Goal: Task Accomplishment & Management: Use online tool/utility

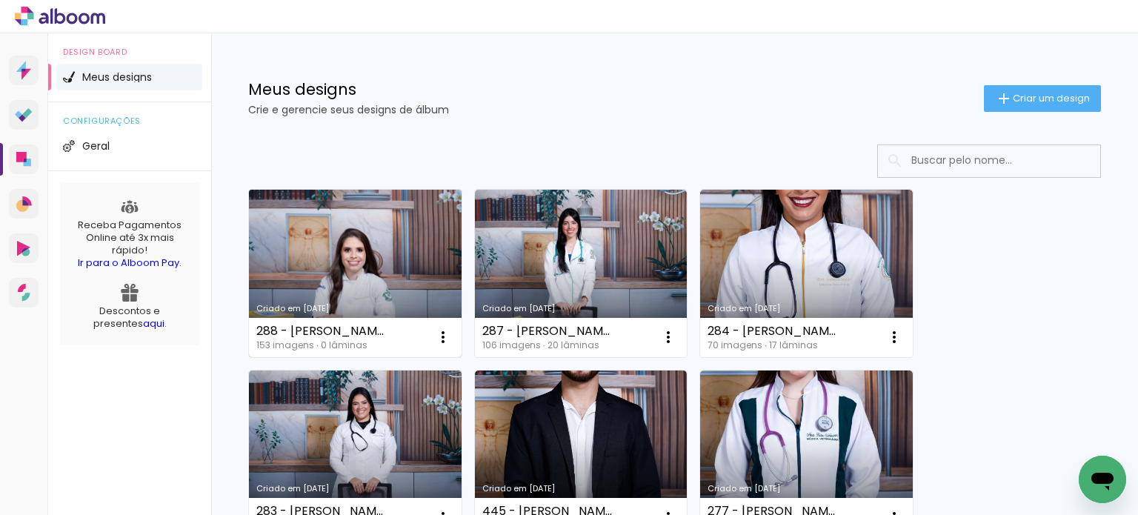
click at [303, 242] on link "Criado em [DATE]" at bounding box center [355, 273] width 213 height 167
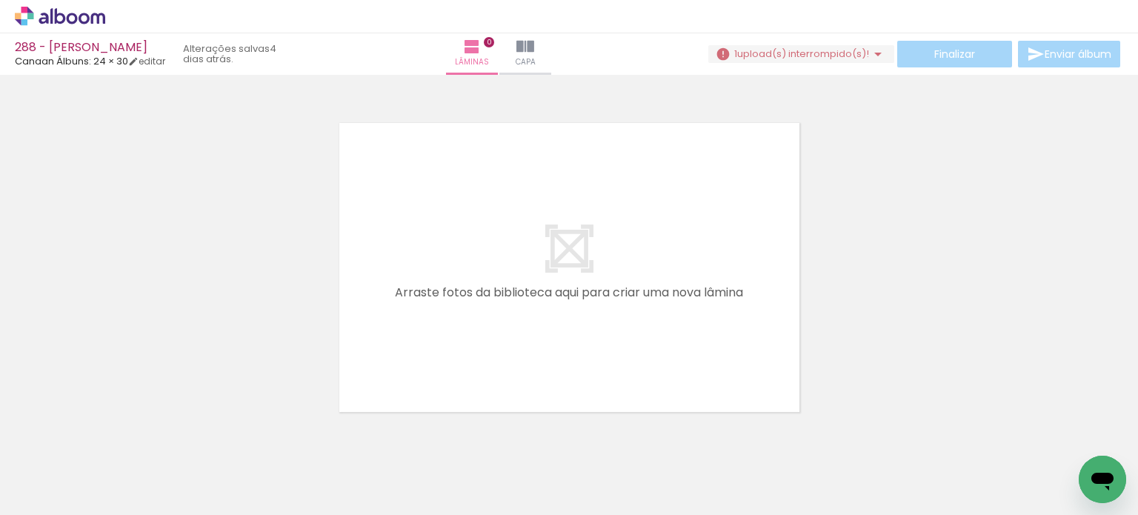
click at [811, 48] on span "upload(s) interrompido(s)!" at bounding box center [803, 54] width 132 height 14
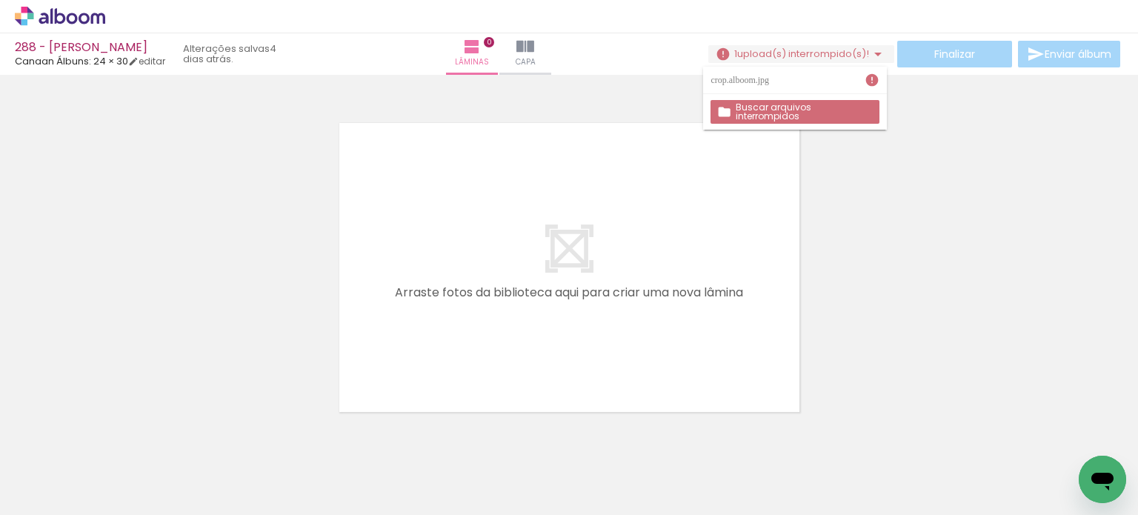
click at [0, 0] on slot "Buscar arquivos interrompidos" at bounding box center [0, 0] width 0 height 0
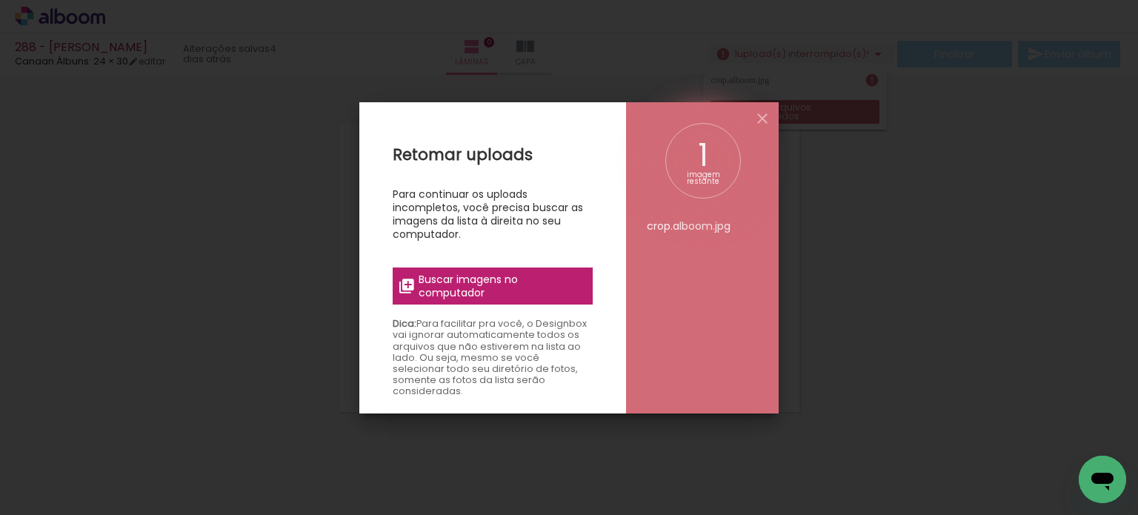
click at [517, 284] on span "Buscar imagens no computador" at bounding box center [501, 286] width 165 height 27
click at [0, 0] on input "file" at bounding box center [0, 0] width 0 height 0
click at [762, 114] on iron-icon at bounding box center [763, 119] width 18 height 18
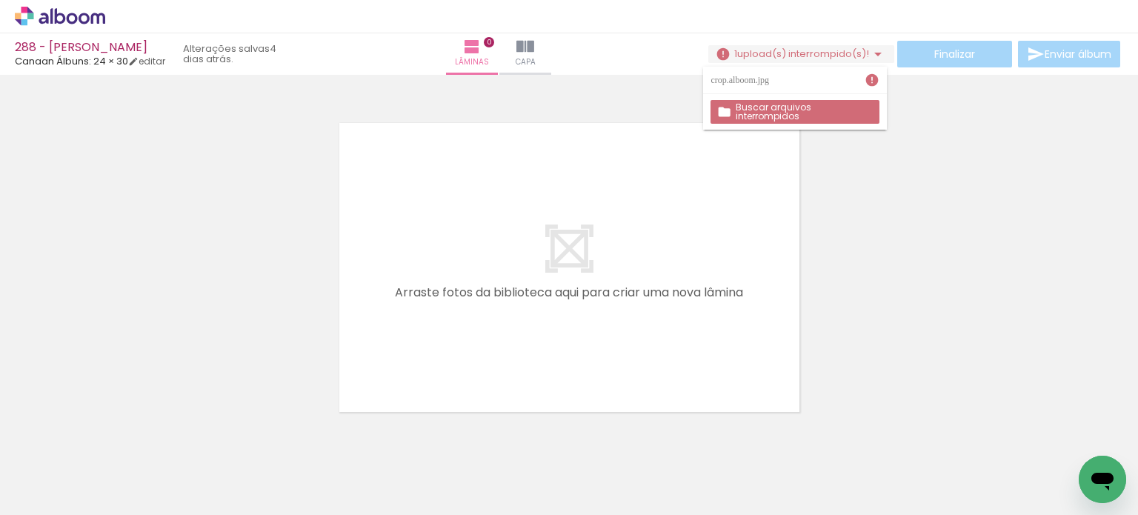
click at [907, 224] on div at bounding box center [569, 248] width 1138 height 337
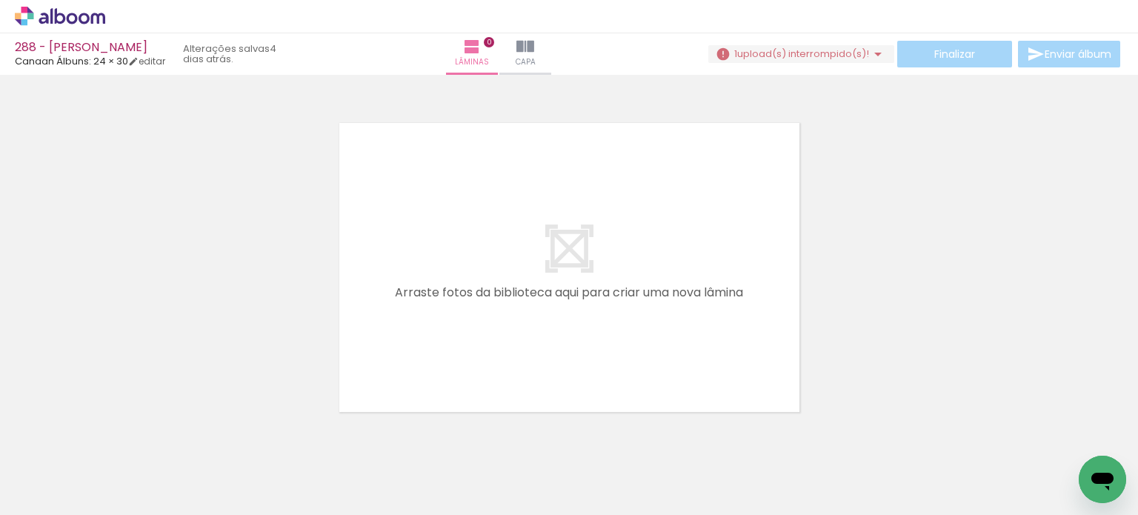
scroll to position [0, 11684]
click at [77, 467] on iron-icon at bounding box center [76, 471] width 12 height 12
click at [71, 465] on paper-item "Não utilizadas" at bounding box center [48, 465] width 76 height 13
type input "Não utilizadas"
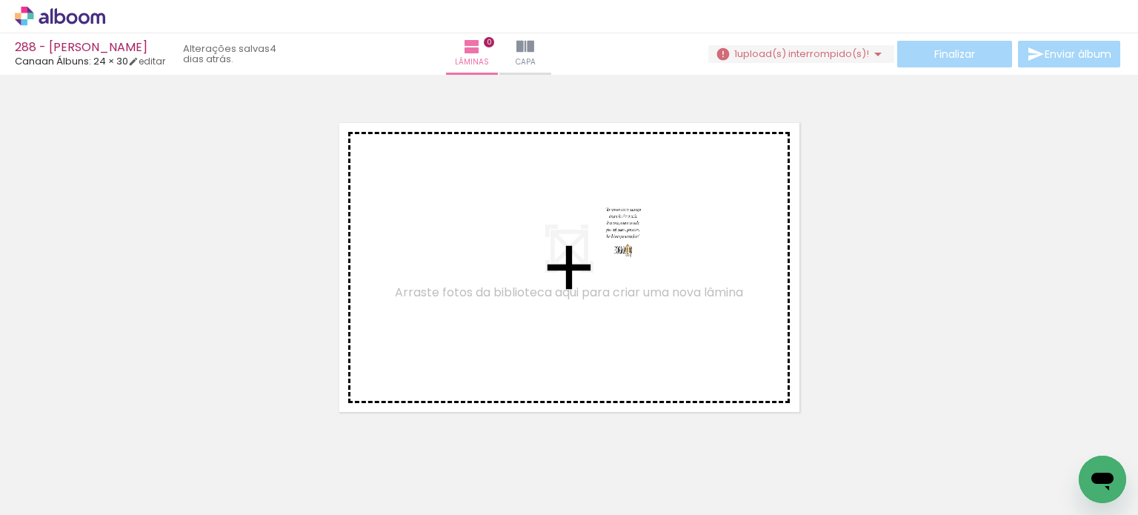
drag, startPoint x: 1062, startPoint y: 470, endPoint x: 608, endPoint y: 219, distance: 519.0
click at [608, 219] on quentale-workspace at bounding box center [569, 257] width 1138 height 515
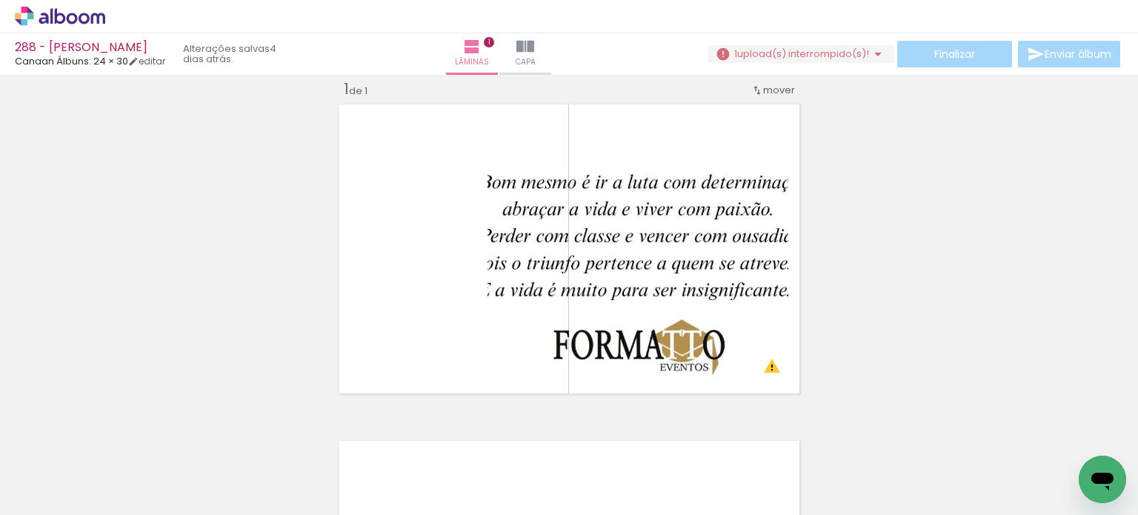
scroll to position [0, 9369]
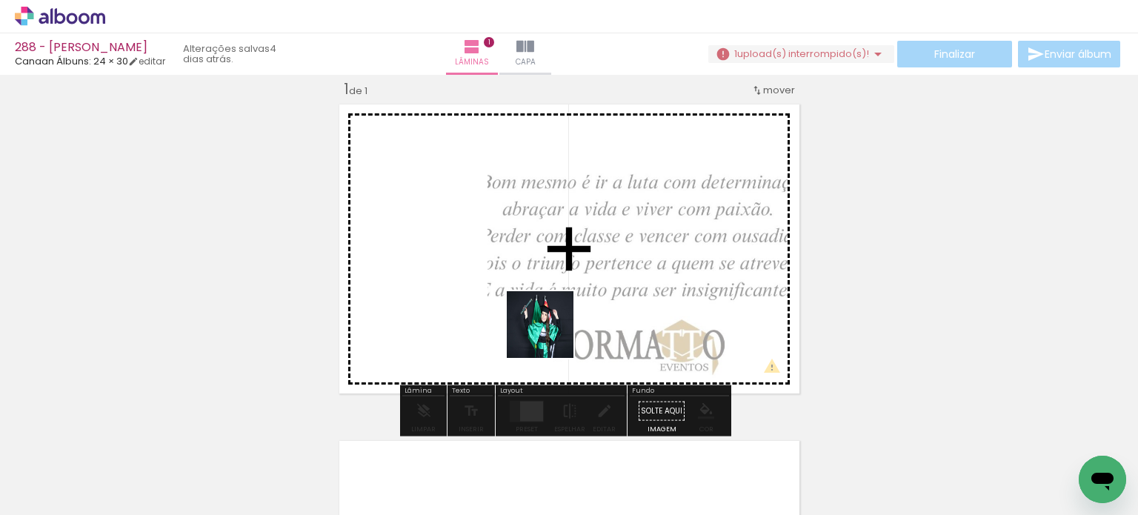
drag, startPoint x: 571, startPoint y: 421, endPoint x: 602, endPoint y: 401, distance: 37.6
click at [546, 317] on quentale-workspace at bounding box center [569, 257] width 1138 height 515
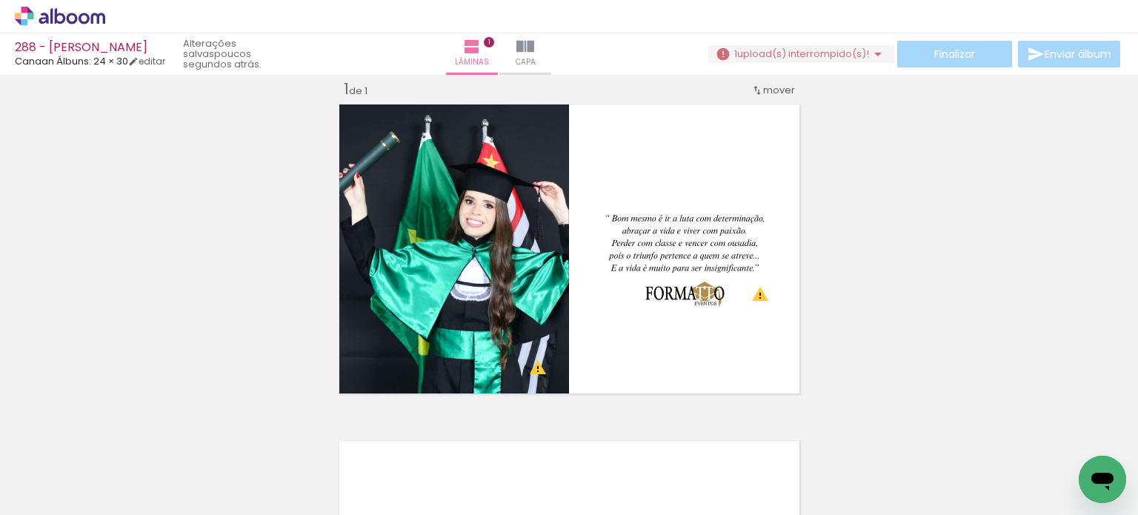
scroll to position [0, 3619]
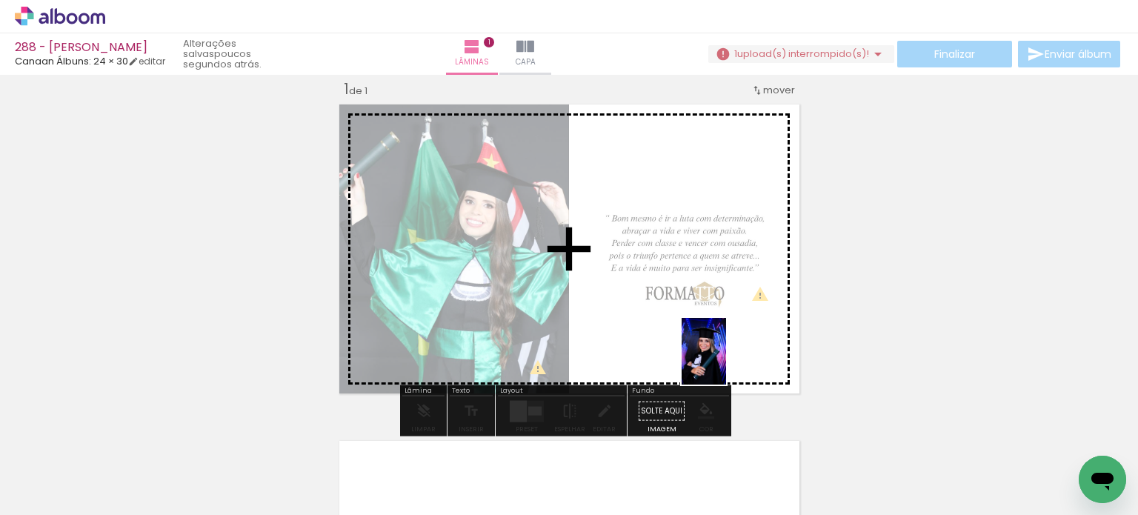
drag, startPoint x: 756, startPoint y: 473, endPoint x: 719, endPoint y: 319, distance: 158.3
click at [719, 319] on quentale-workspace at bounding box center [569, 257] width 1138 height 515
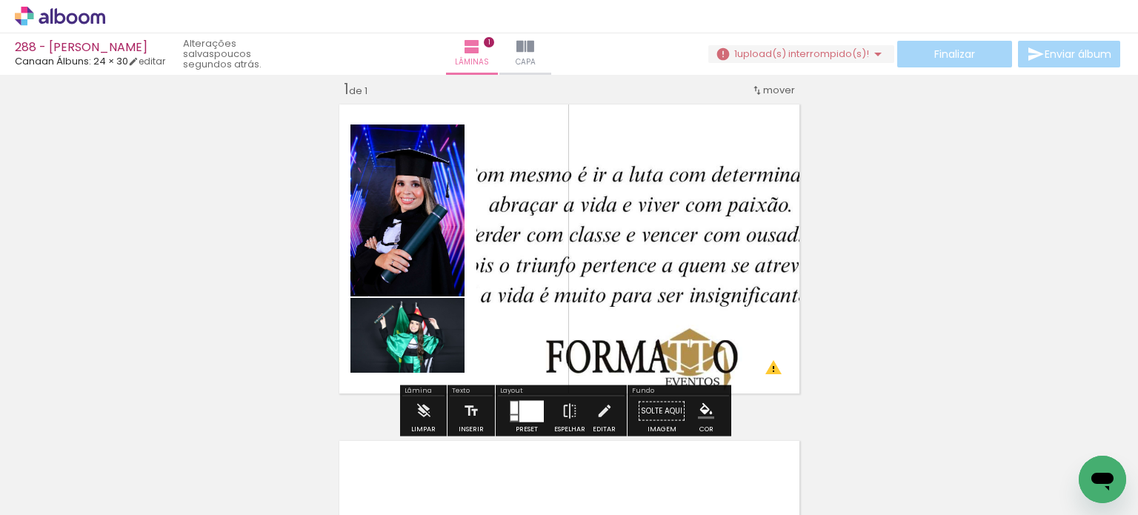
click at [531, 410] on div at bounding box center [531, 410] width 24 height 21
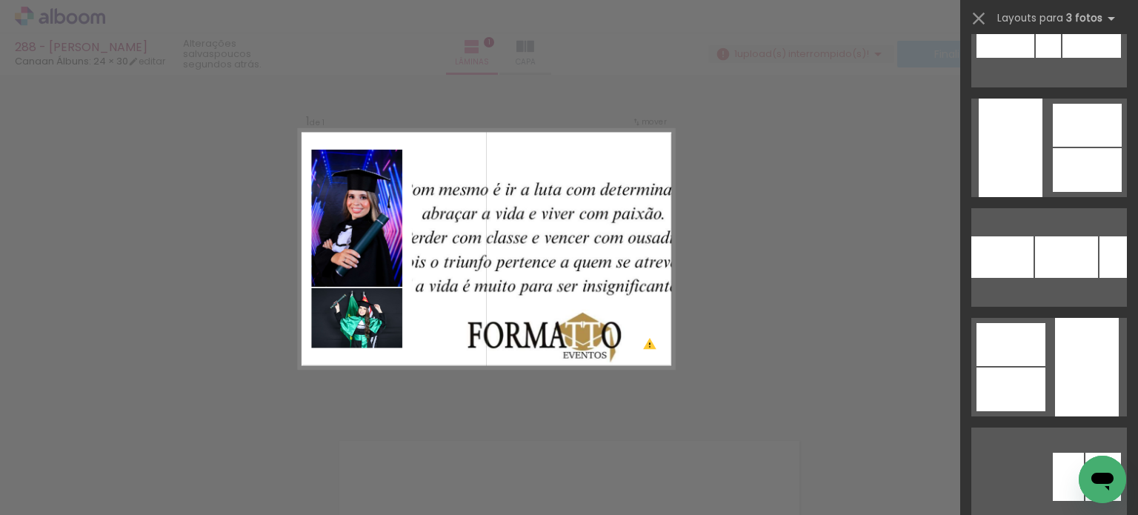
scroll to position [3482, 0]
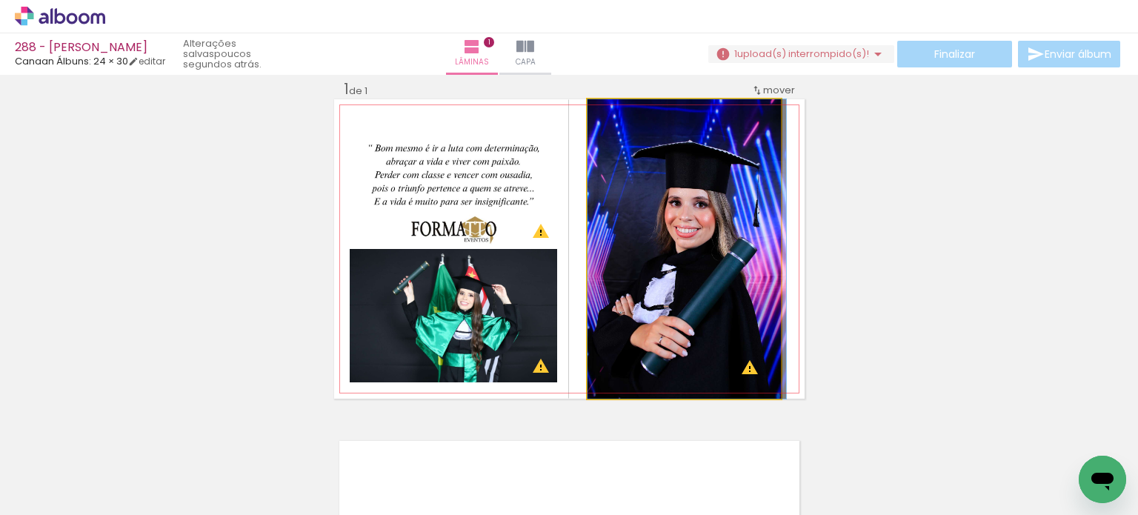
drag, startPoint x: 633, startPoint y: 308, endPoint x: 670, endPoint y: 290, distance: 41.4
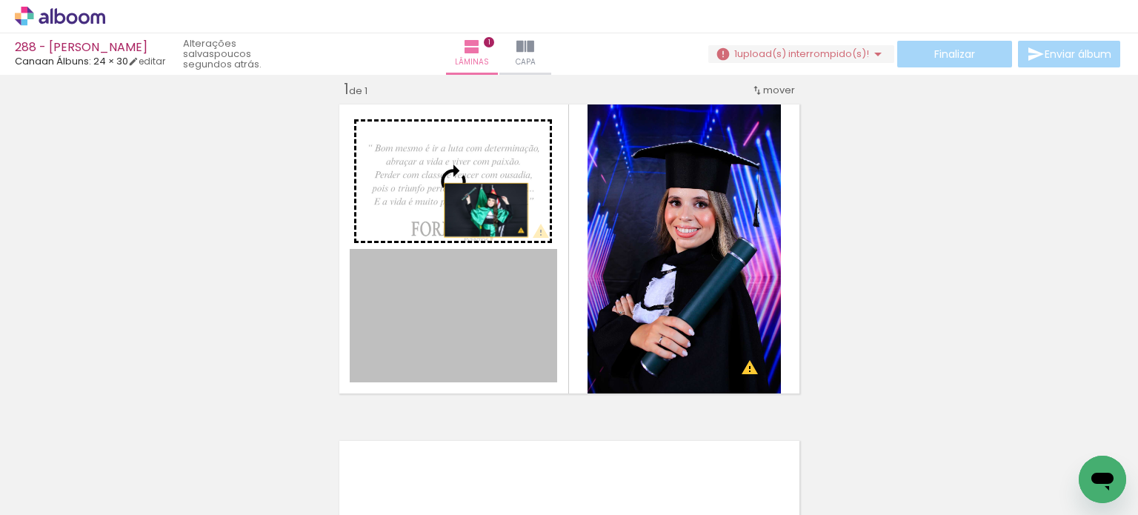
drag, startPoint x: 467, startPoint y: 310, endPoint x: 480, endPoint y: 183, distance: 128.1
click at [0, 0] on slot at bounding box center [0, 0] width 0 height 0
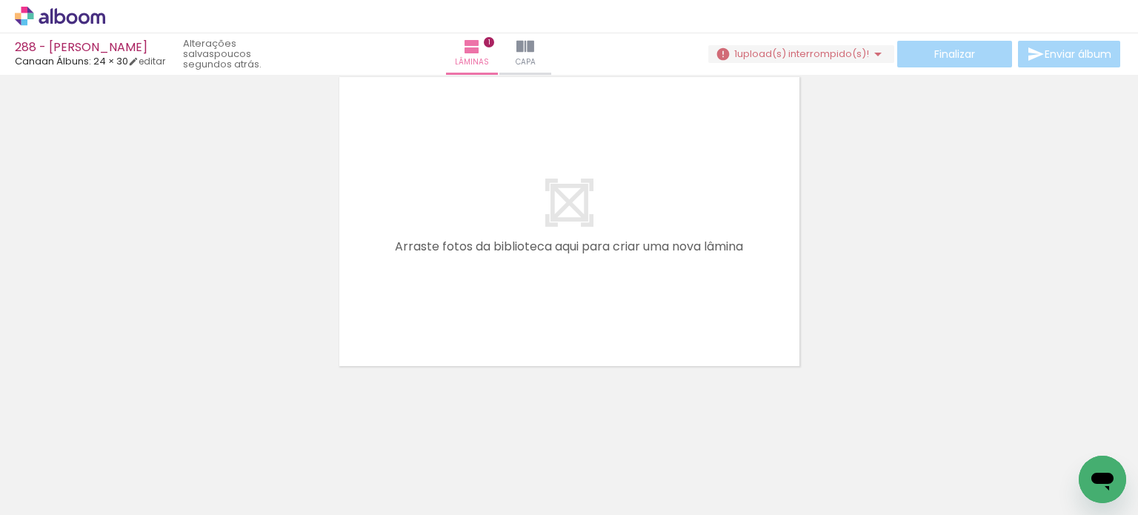
scroll to position [0, 87]
drag, startPoint x: 631, startPoint y: 432, endPoint x: 652, endPoint y: 418, distance: 25.1
click at [596, 319] on quentale-workspace at bounding box center [569, 257] width 1138 height 515
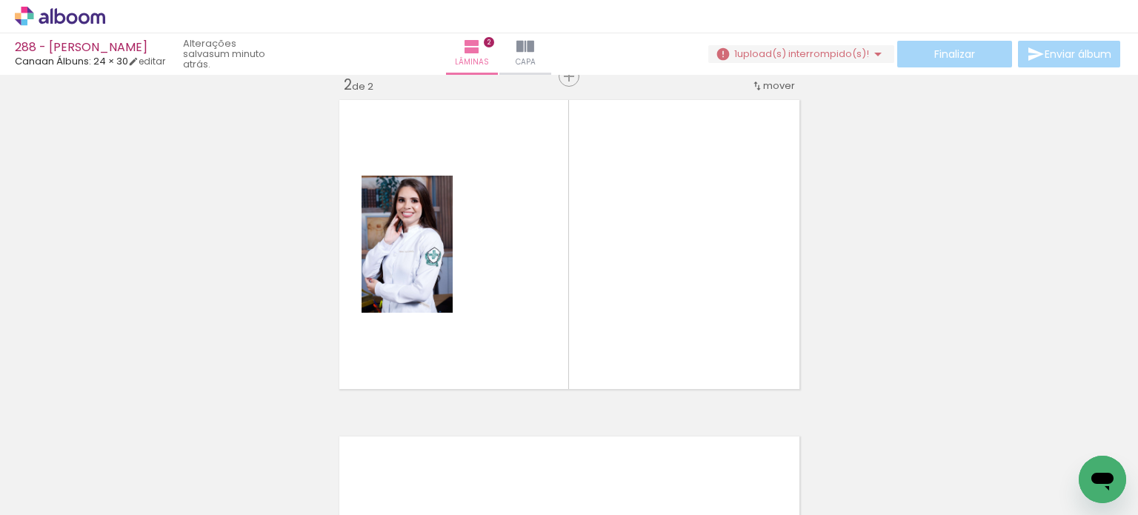
scroll to position [355, 0]
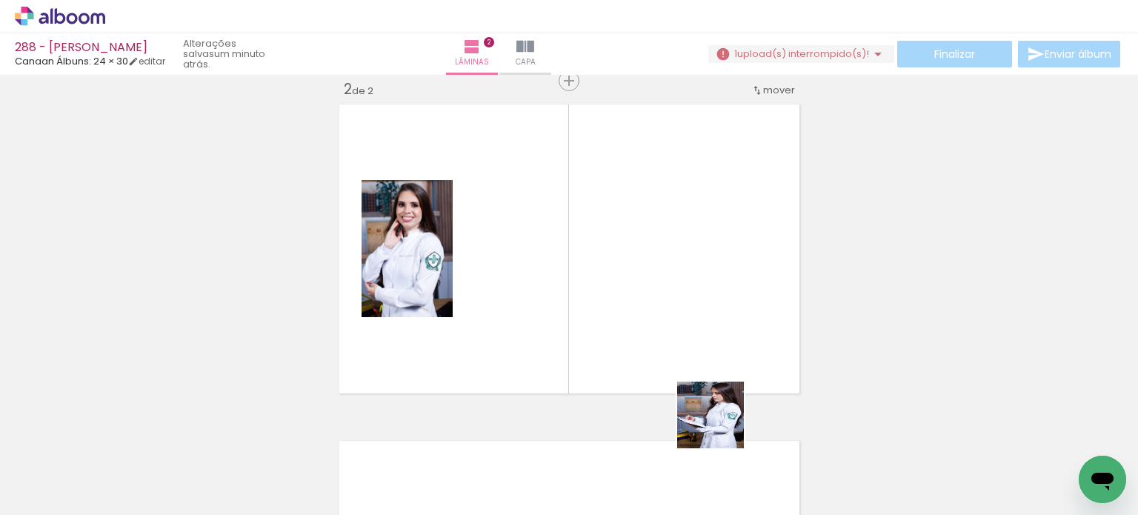
drag, startPoint x: 722, startPoint y: 426, endPoint x: 685, endPoint y: 318, distance: 114.3
click at [685, 318] on quentale-workspace at bounding box center [569, 257] width 1138 height 515
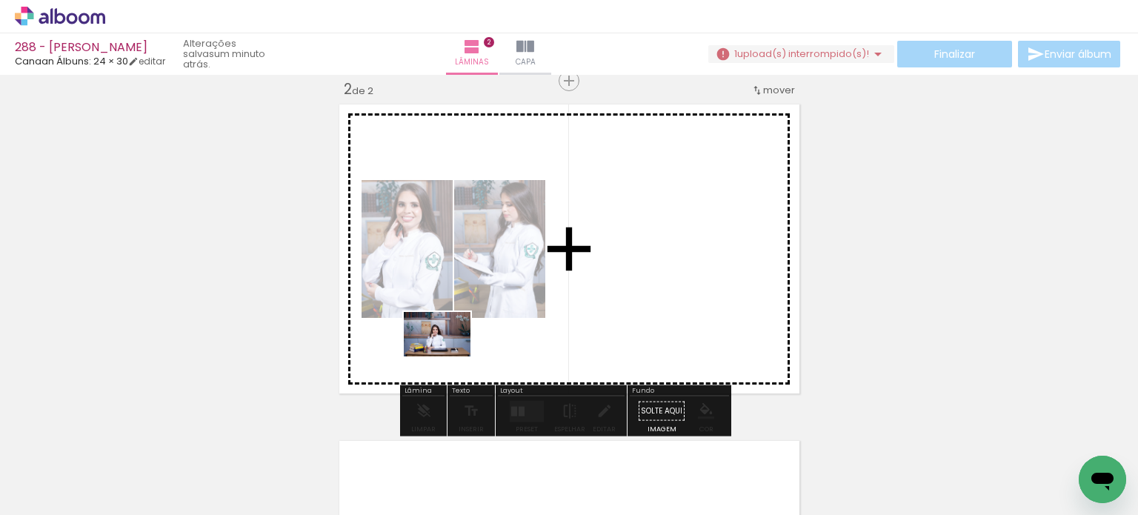
drag, startPoint x: 228, startPoint y: 467, endPoint x: 462, endPoint y: 356, distance: 258.2
click at [462, 356] on quentale-workspace at bounding box center [569, 257] width 1138 height 515
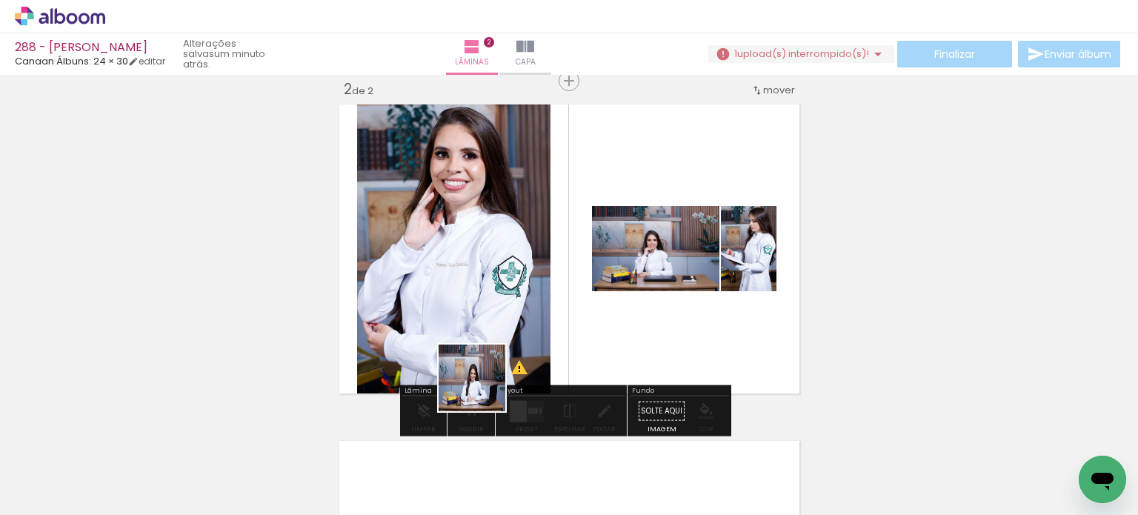
drag, startPoint x: 386, startPoint y: 472, endPoint x: 490, endPoint y: 382, distance: 137.6
click at [490, 382] on quentale-workspace at bounding box center [569, 257] width 1138 height 515
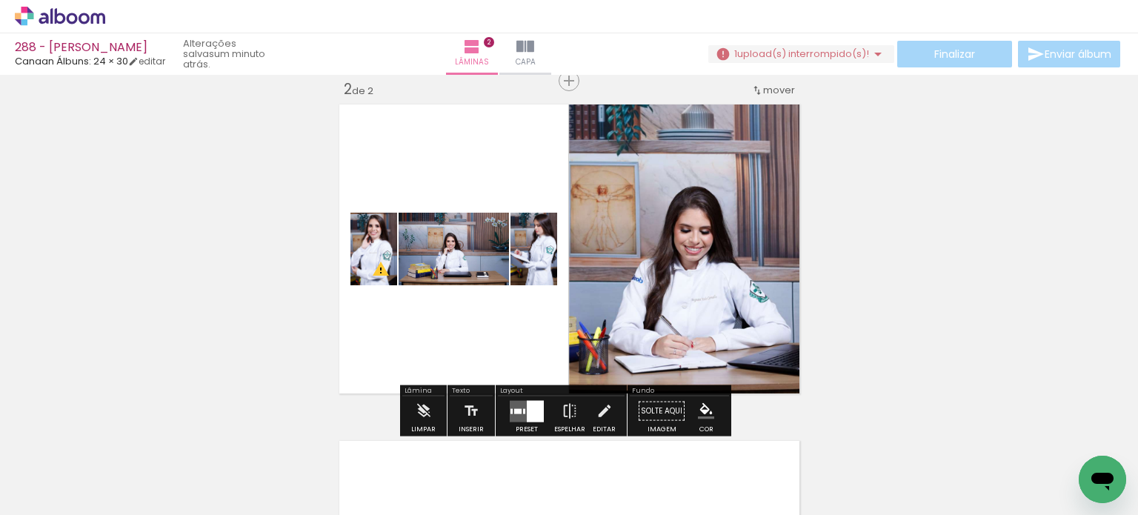
click at [527, 408] on div at bounding box center [535, 410] width 17 height 21
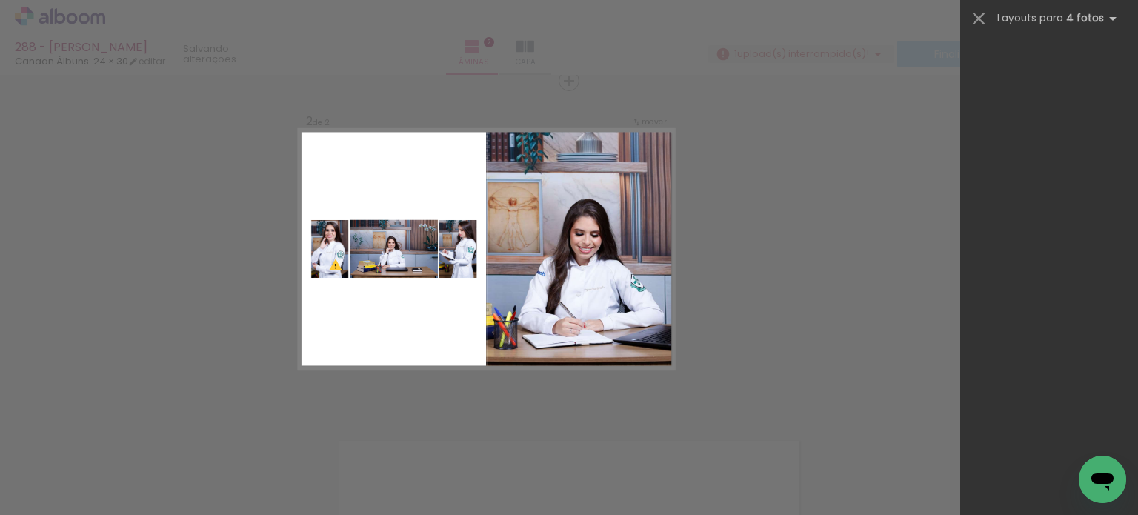
scroll to position [0, 0]
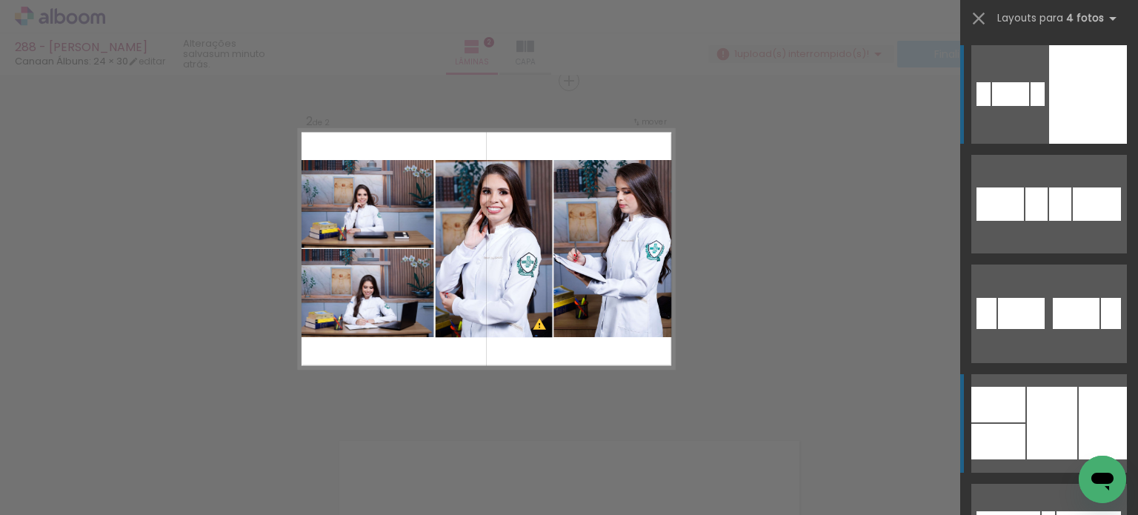
click at [1070, 405] on div at bounding box center [1052, 423] width 50 height 73
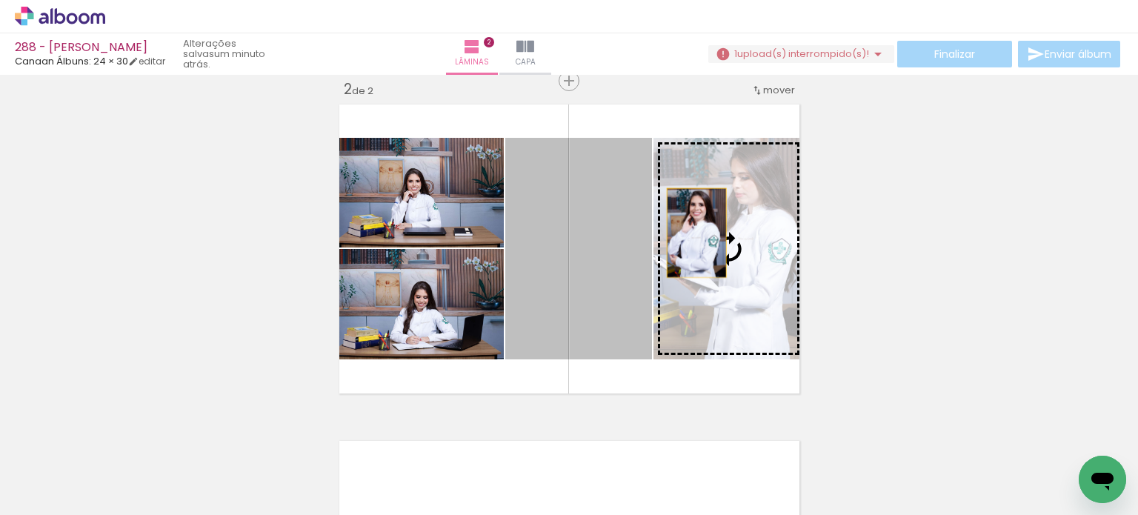
drag, startPoint x: 591, startPoint y: 232, endPoint x: 691, endPoint y: 233, distance: 100.0
click at [0, 0] on slot at bounding box center [0, 0] width 0 height 0
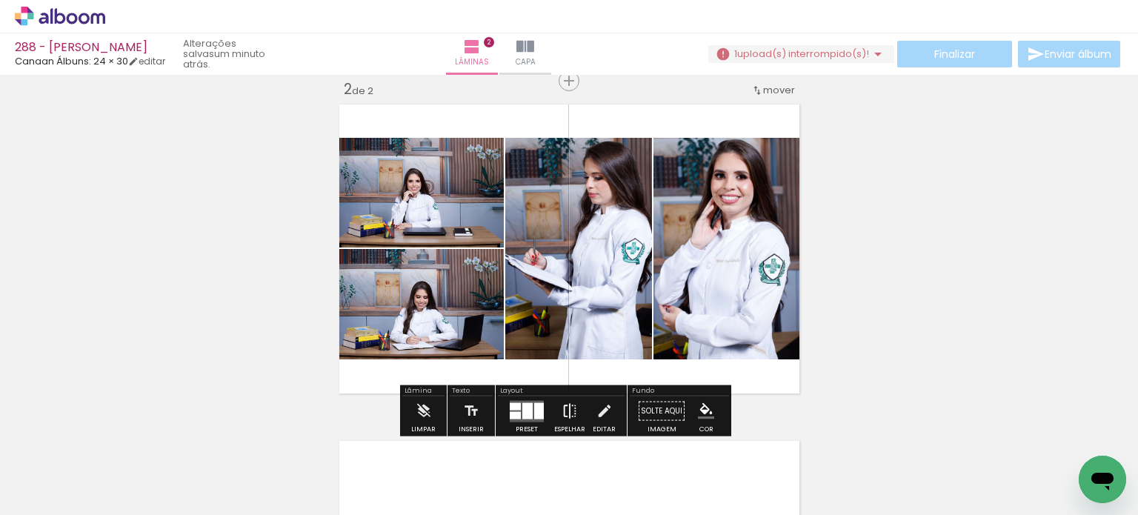
click at [562, 415] on iron-icon at bounding box center [570, 411] width 16 height 30
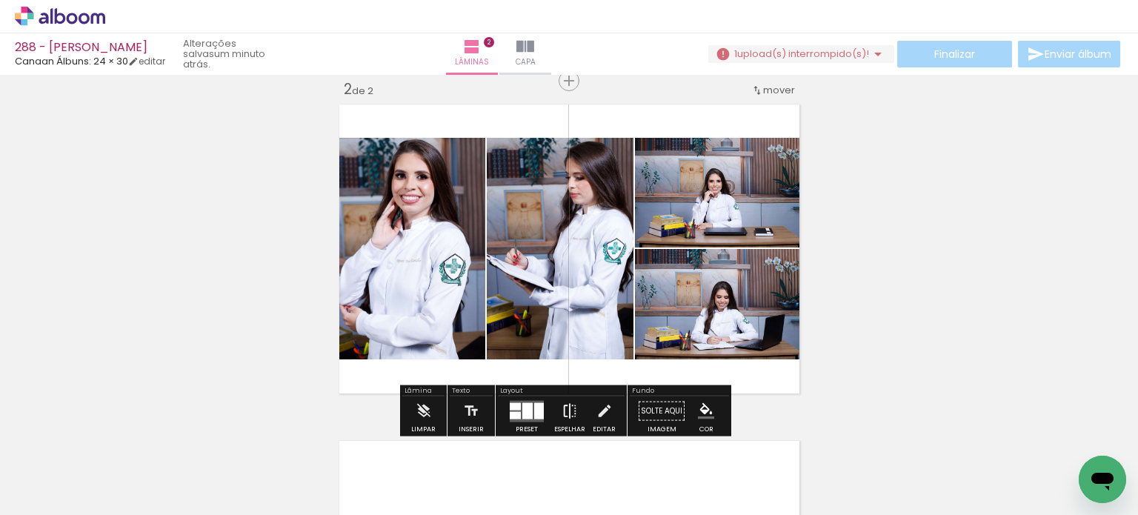
click at [562, 415] on iron-icon at bounding box center [570, 411] width 16 height 30
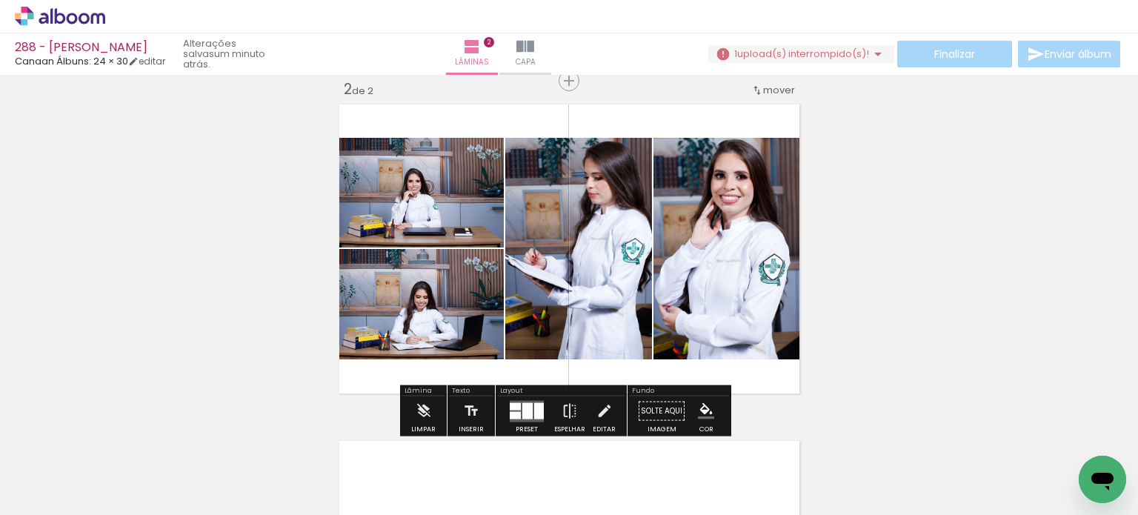
click at [900, 209] on div "Inserir lâmina 1 de 2 Inserir lâmina 2 de 2 O Designbox precisará aumentar a su…" at bounding box center [569, 230] width 1138 height 1010
click at [806, 224] on div "Inserir lâmina 1 de 2 Inserir lâmina 2 de 2 O Designbox precisará aumentar a su…" at bounding box center [569, 230] width 1138 height 1010
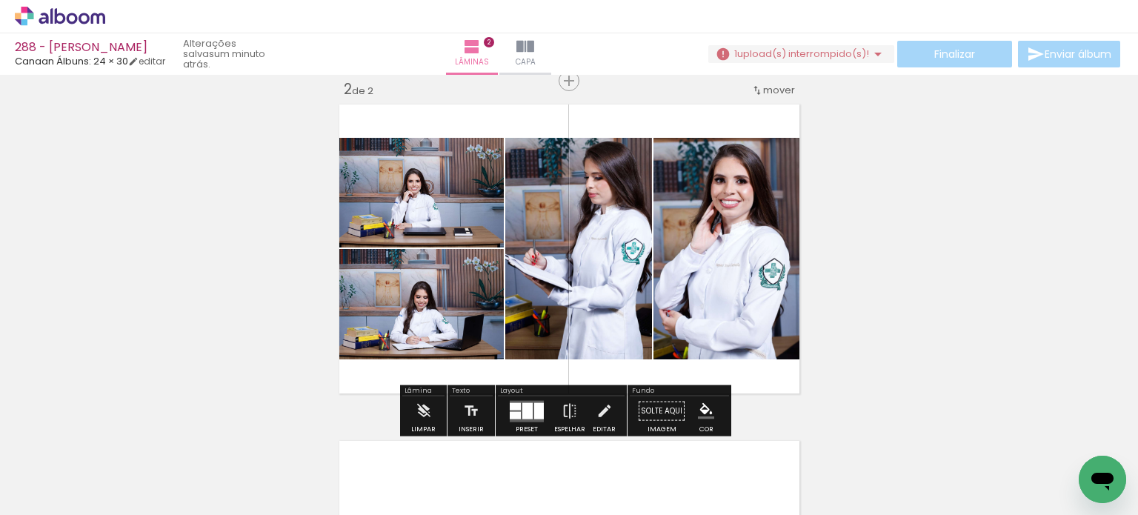
click at [865, 216] on div "Inserir lâmina 1 de 2 Inserir lâmina 2 de 2 O Designbox precisará aumentar a su…" at bounding box center [569, 230] width 1138 height 1010
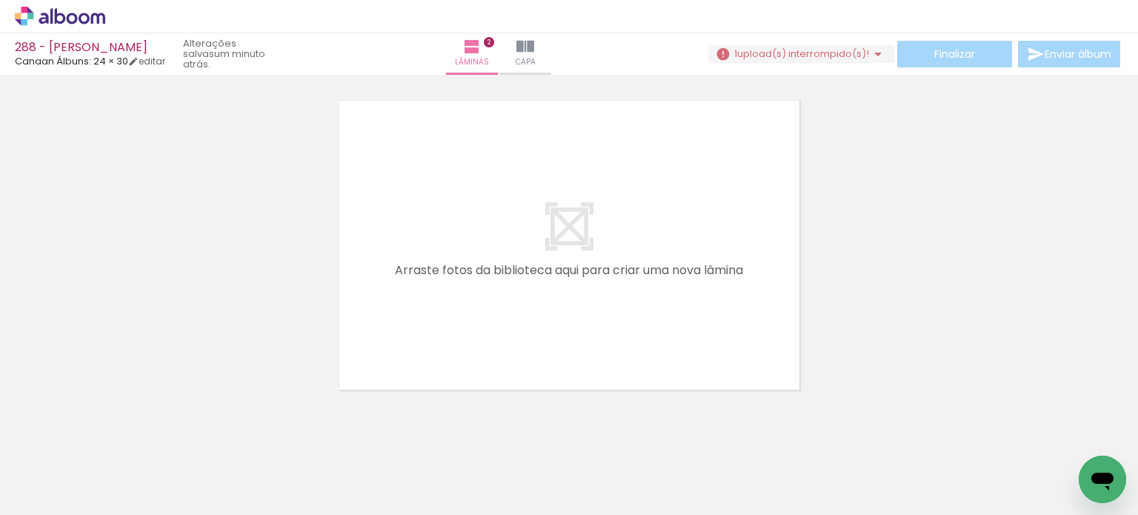
scroll to position [719, 0]
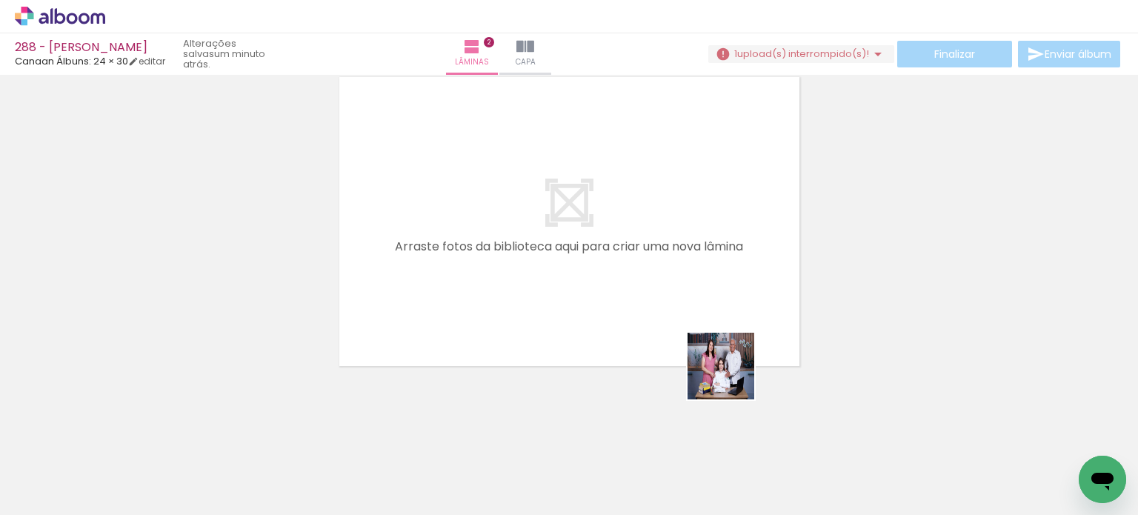
drag, startPoint x: 731, startPoint y: 437, endPoint x: 728, endPoint y: 328, distance: 108.9
click at [729, 330] on quentale-workspace at bounding box center [569, 257] width 1138 height 515
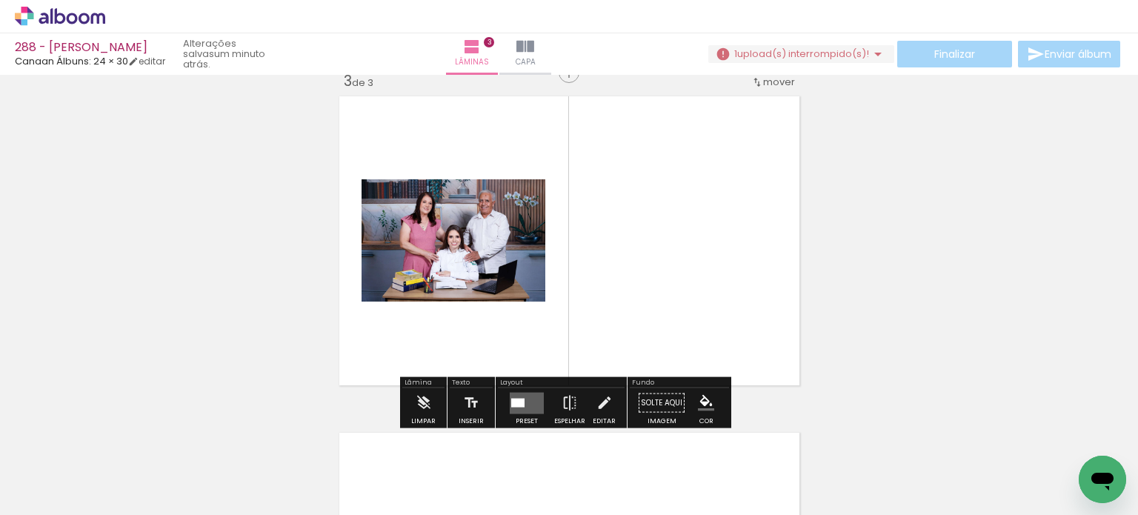
scroll to position [691, 0]
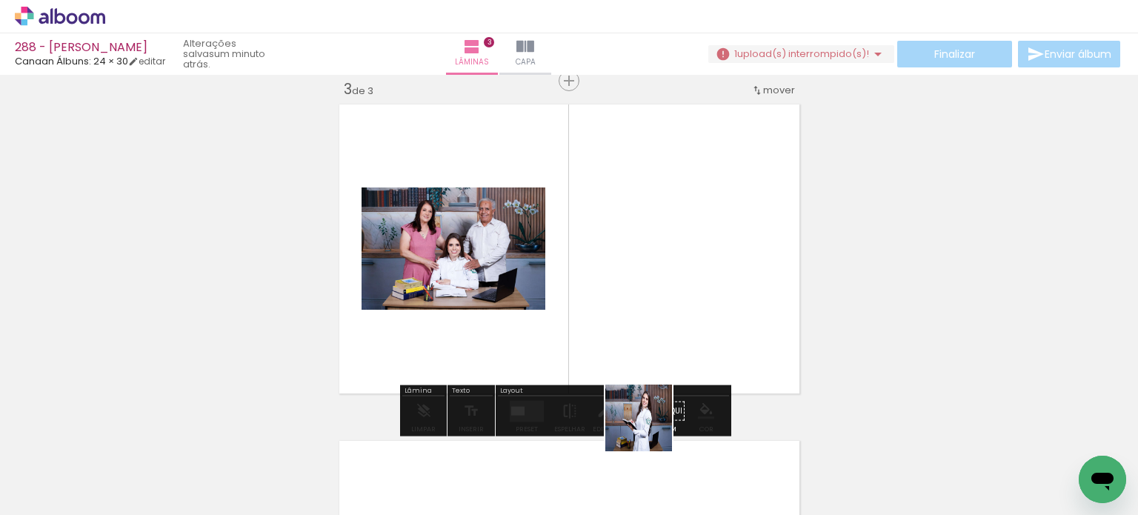
drag, startPoint x: 648, startPoint y: 449, endPoint x: 659, endPoint y: 333, distance: 116.9
click at [659, 333] on quentale-workspace at bounding box center [569, 257] width 1138 height 515
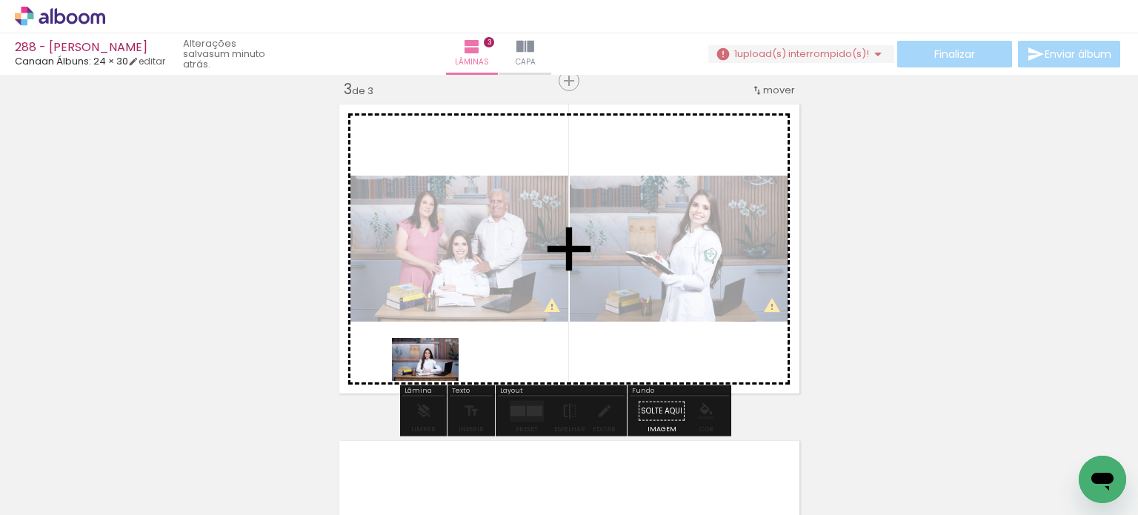
drag, startPoint x: 394, startPoint y: 469, endPoint x: 329, endPoint y: 438, distance: 72.2
click at [436, 382] on quentale-workspace at bounding box center [569, 257] width 1138 height 515
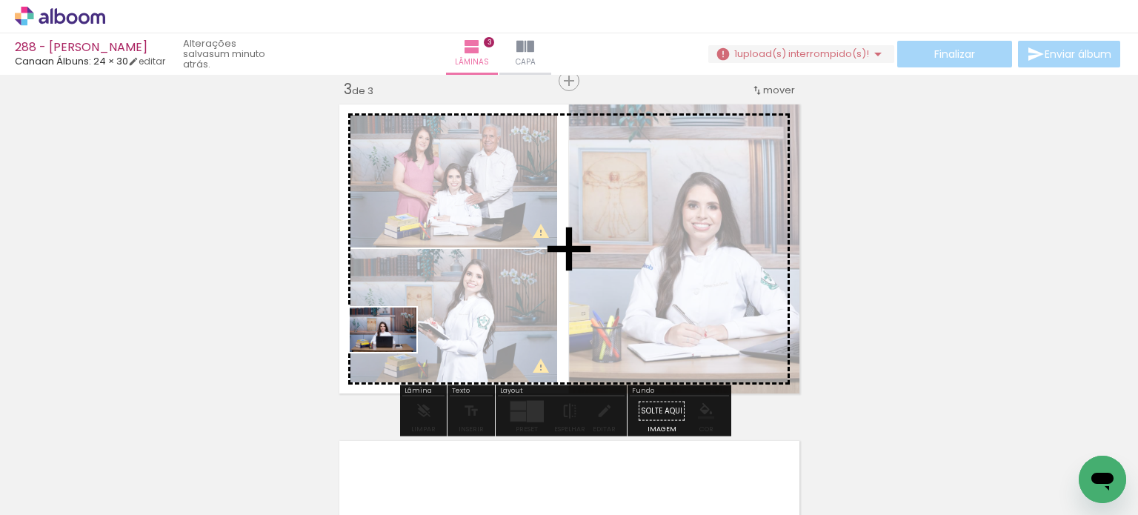
drag, startPoint x: 317, startPoint y: 451, endPoint x: 396, endPoint y: 350, distance: 127.8
click at [395, 350] on quentale-workspace at bounding box center [569, 257] width 1138 height 515
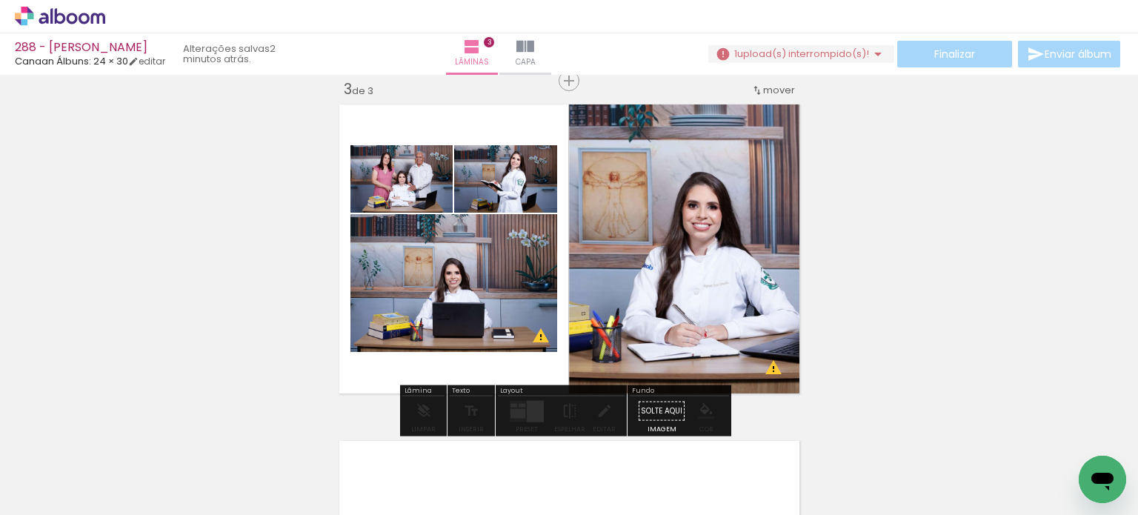
drag, startPoint x: 399, startPoint y: 175, endPoint x: 724, endPoint y: 266, distance: 337.8
click at [0, 0] on slot at bounding box center [0, 0] width 0 height 0
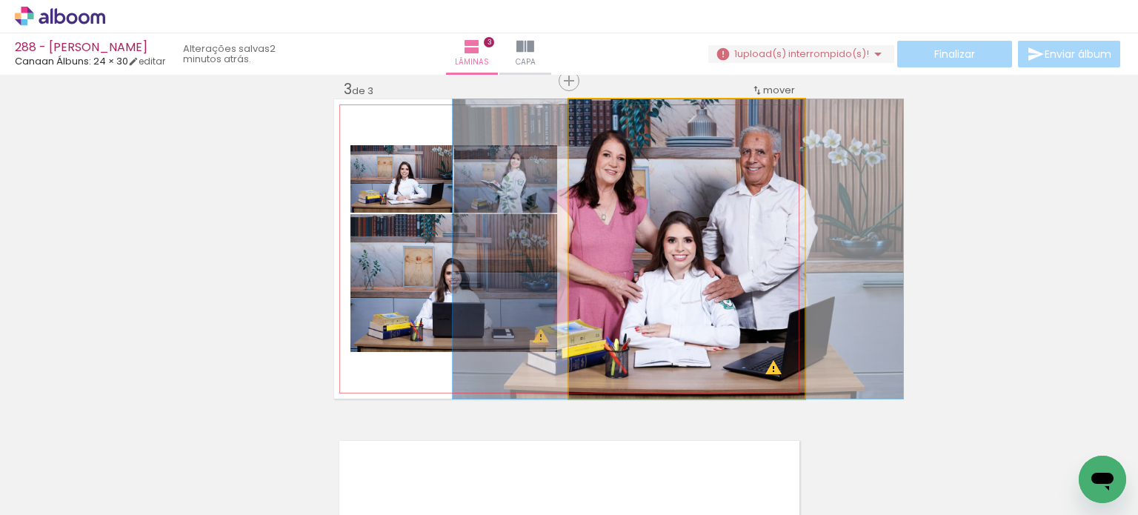
drag, startPoint x: 716, startPoint y: 296, endPoint x: 707, endPoint y: 294, distance: 9.0
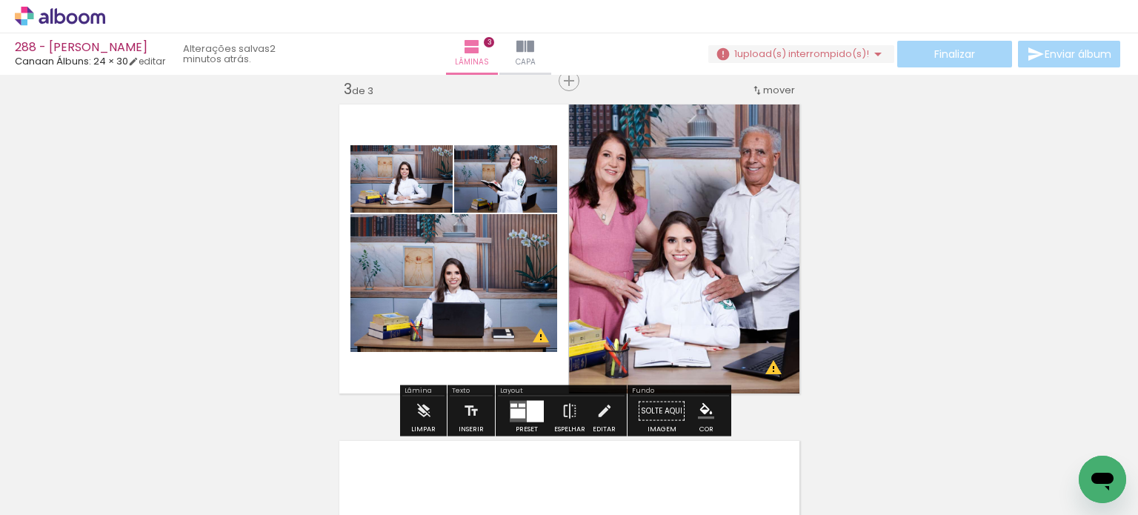
click at [528, 413] on div at bounding box center [535, 410] width 17 height 21
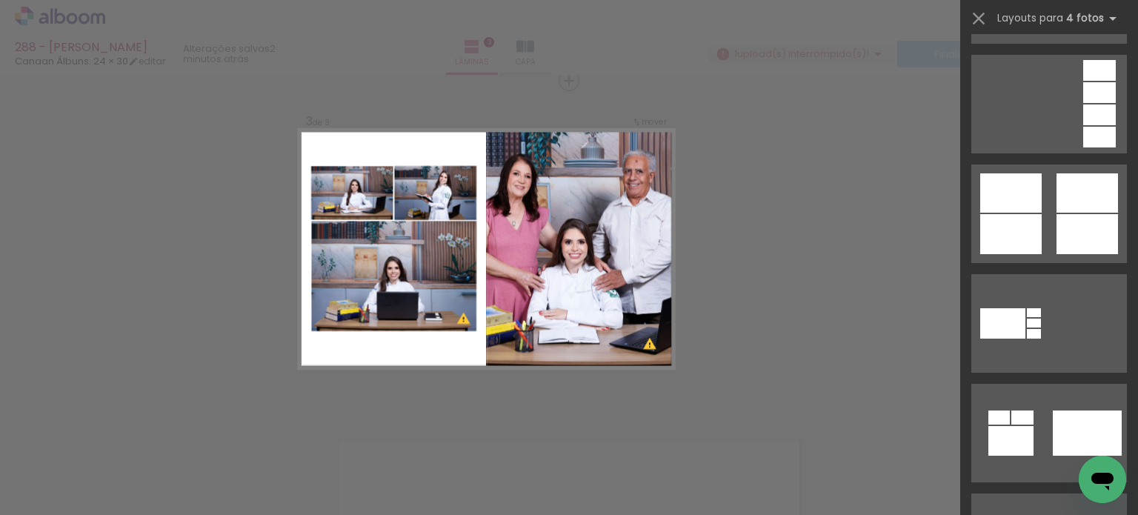
scroll to position [1037, 0]
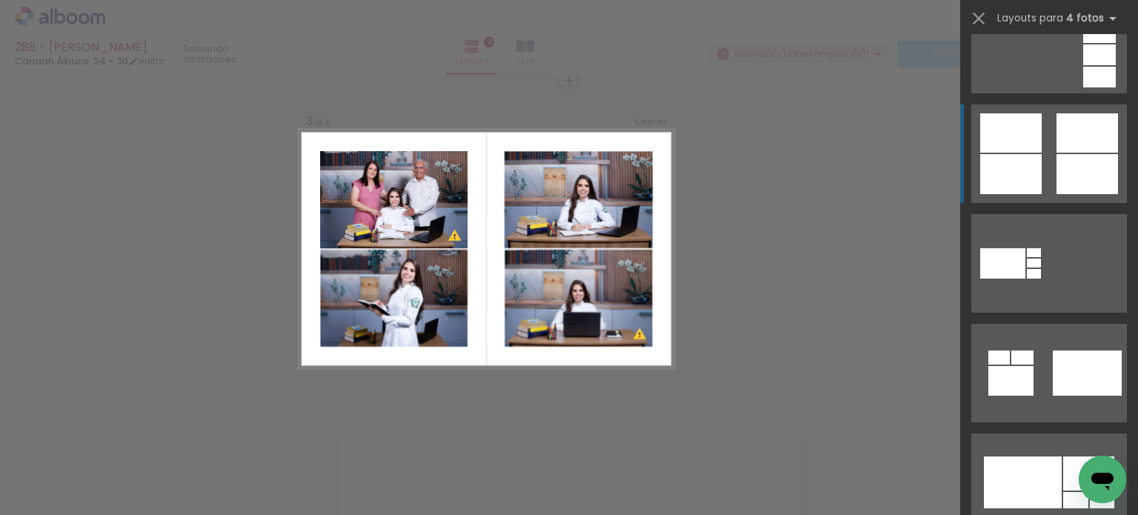
click at [1062, 456] on div at bounding box center [1023, 482] width 78 height 52
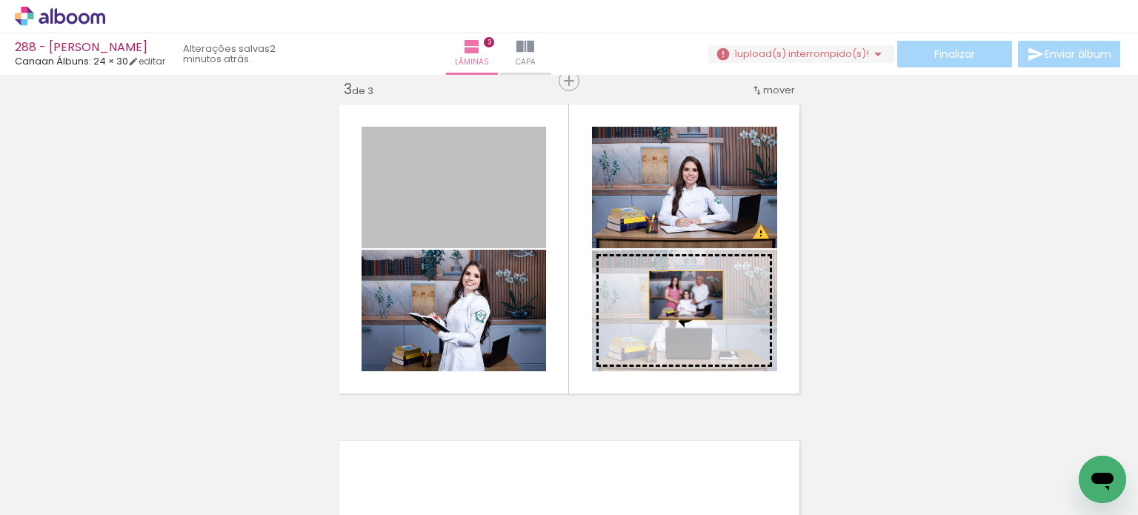
drag, startPoint x: 504, startPoint y: 191, endPoint x: 688, endPoint y: 299, distance: 213.2
click at [0, 0] on slot at bounding box center [0, 0] width 0 height 0
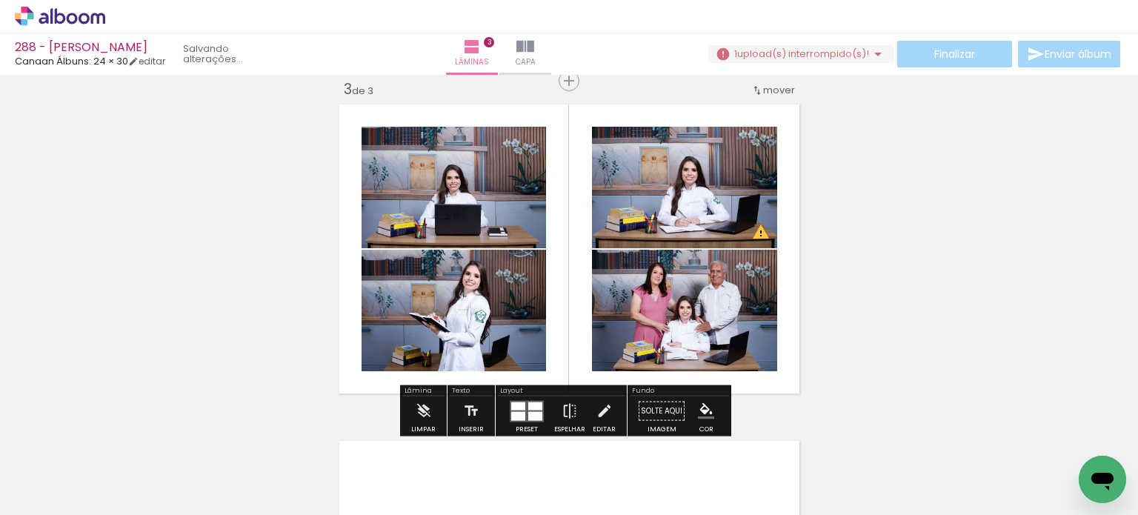
click at [885, 205] on div "Inserir lâmina 1 de 3 Inserir lâmina 2 de 3 Inserir lâmina 3 de 3 O Designbox p…" at bounding box center [569, 62] width 1138 height 1346
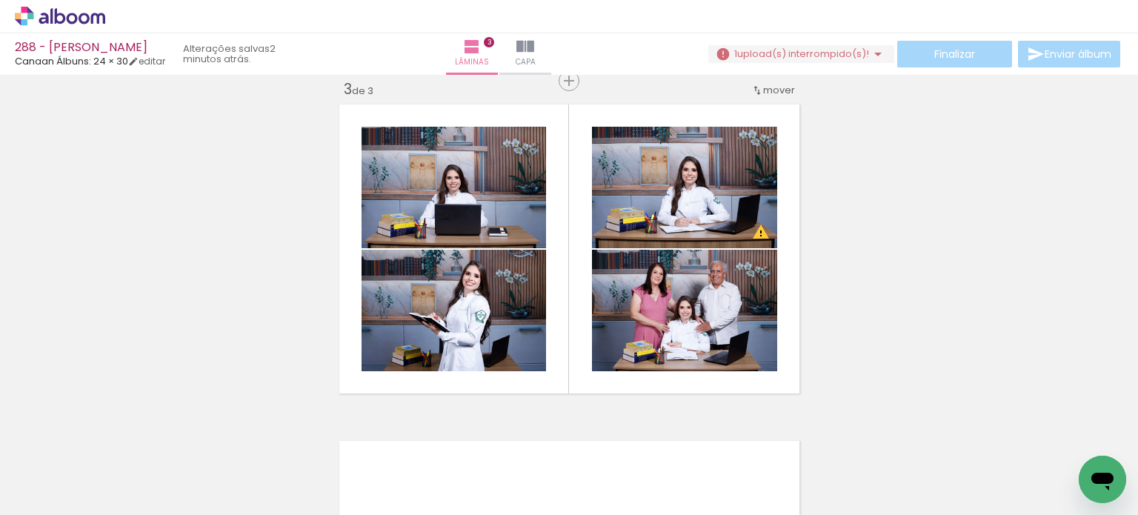
click at [191, 433] on iron-icon at bounding box center [199, 436] width 16 height 16
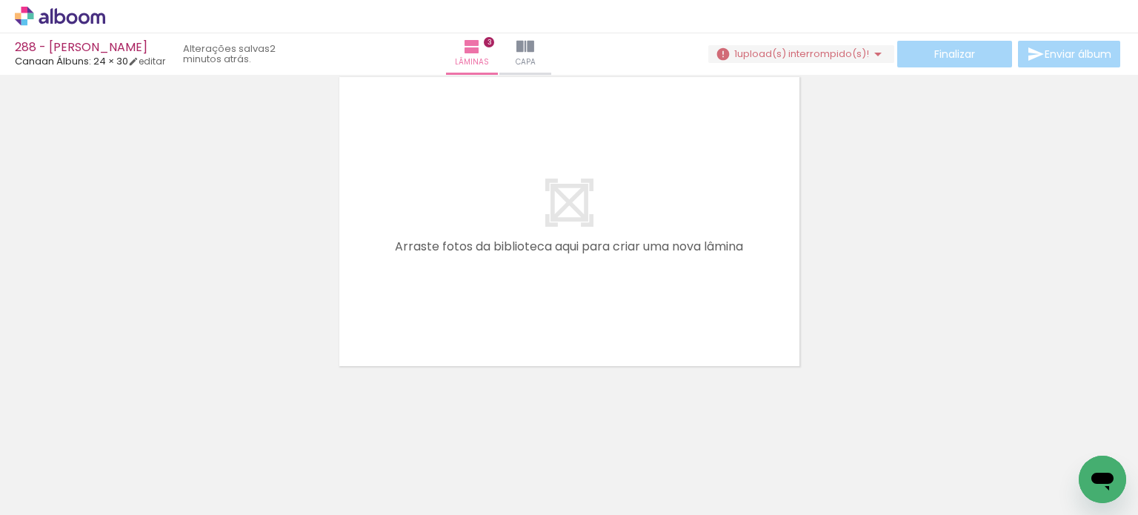
scroll to position [0, 3303]
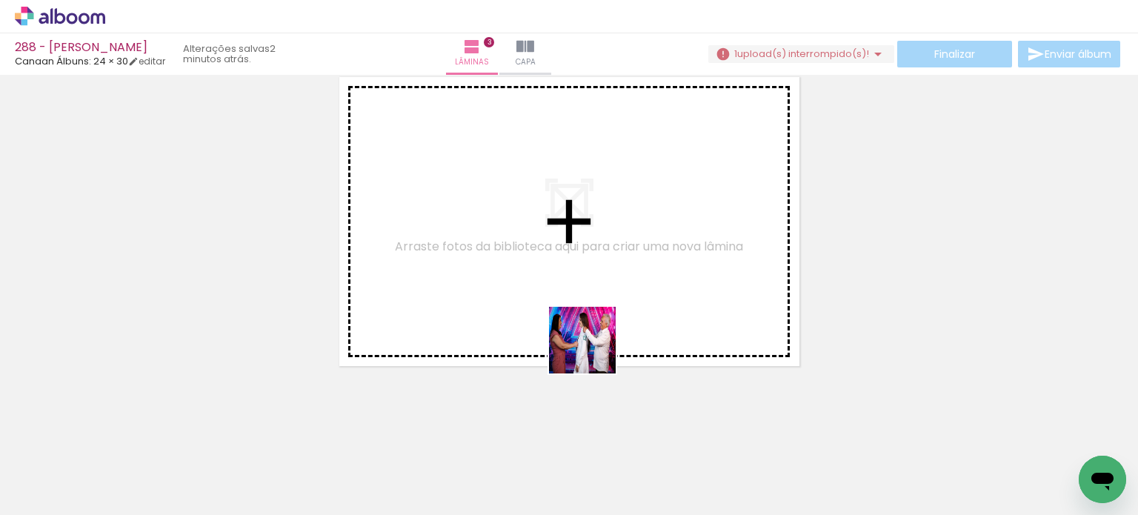
drag, startPoint x: 584, startPoint y: 456, endPoint x: 608, endPoint y: 382, distance: 78.0
click at [604, 299] on quentale-workspace at bounding box center [569, 257] width 1138 height 515
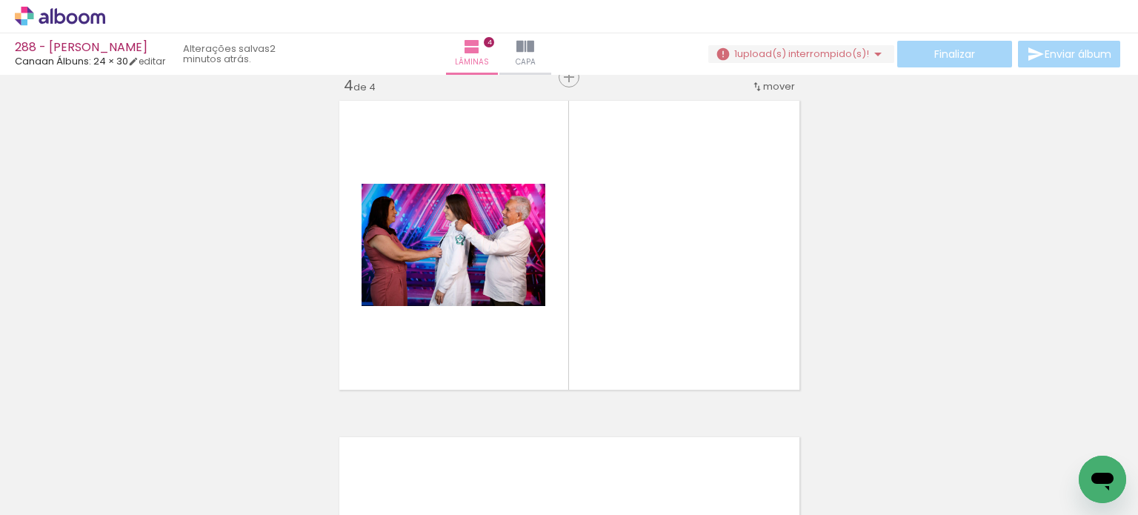
scroll to position [1028, 0]
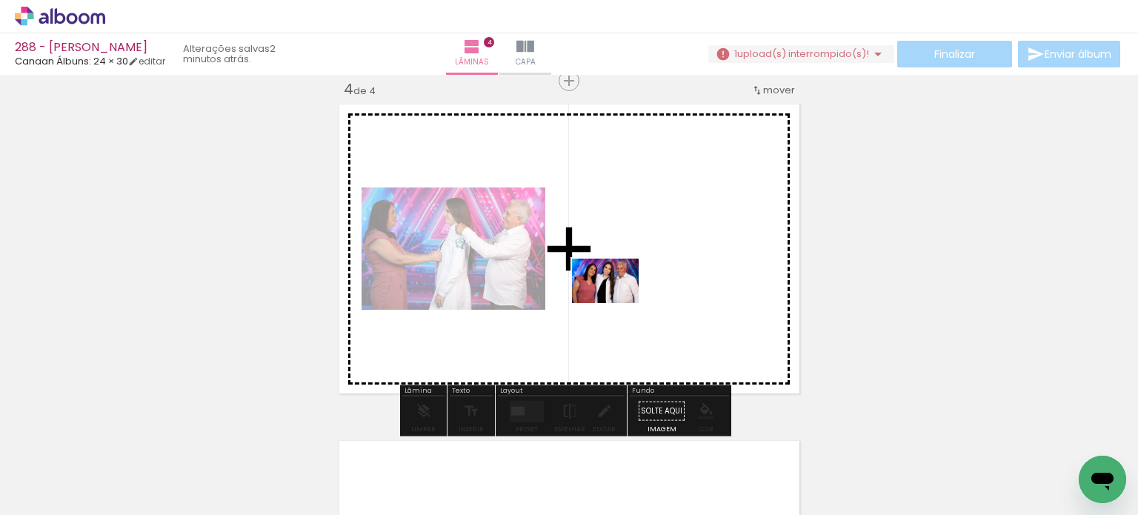
drag, startPoint x: 593, startPoint y: 452, endPoint x: 616, endPoint y: 303, distance: 150.7
click at [616, 303] on quentale-workspace at bounding box center [569, 257] width 1138 height 515
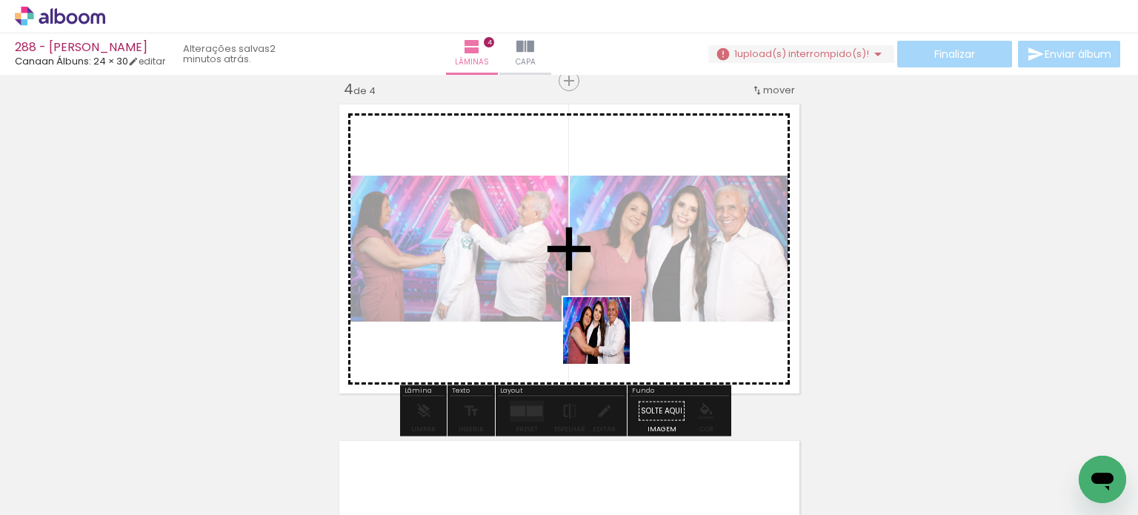
drag, startPoint x: 585, startPoint y: 459, endPoint x: 608, endPoint y: 342, distance: 119.9
click at [608, 342] on quentale-workspace at bounding box center [569, 257] width 1138 height 515
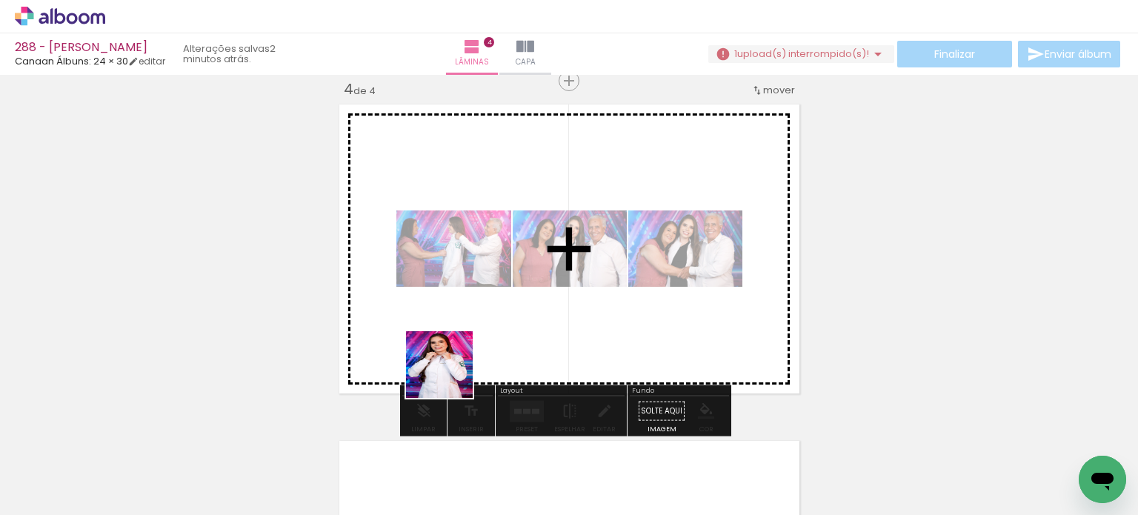
drag, startPoint x: 428, startPoint y: 459, endPoint x: 459, endPoint y: 316, distance: 145.8
click at [459, 316] on quentale-workspace at bounding box center [569, 257] width 1138 height 515
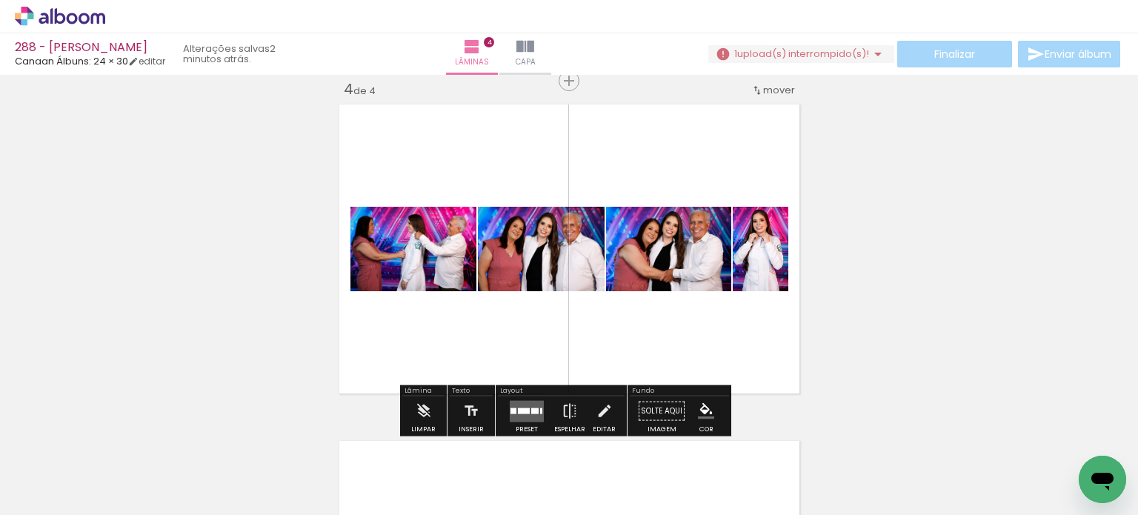
click at [511, 408] on div at bounding box center [514, 411] width 6 height 6
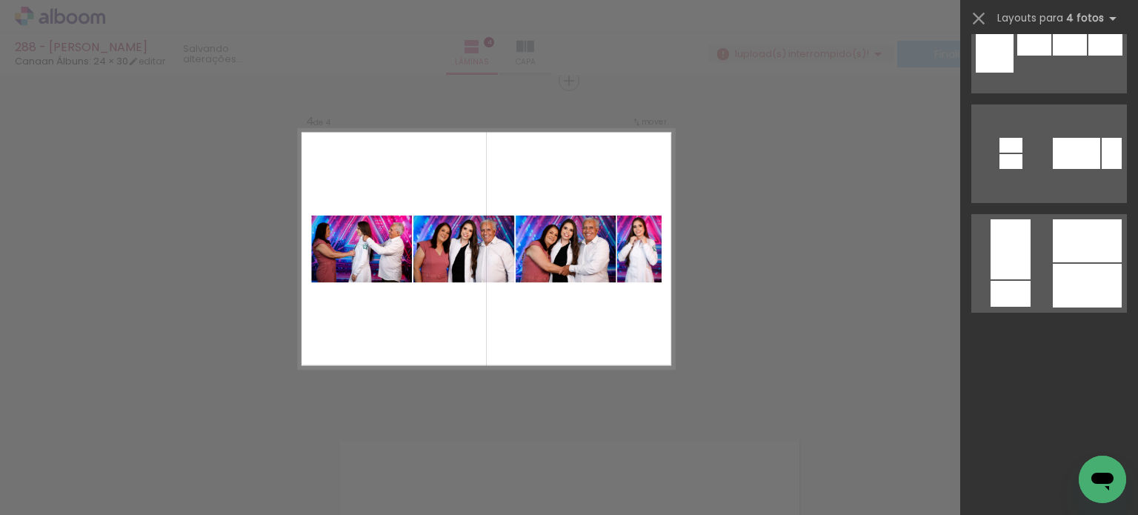
scroll to position [0, 0]
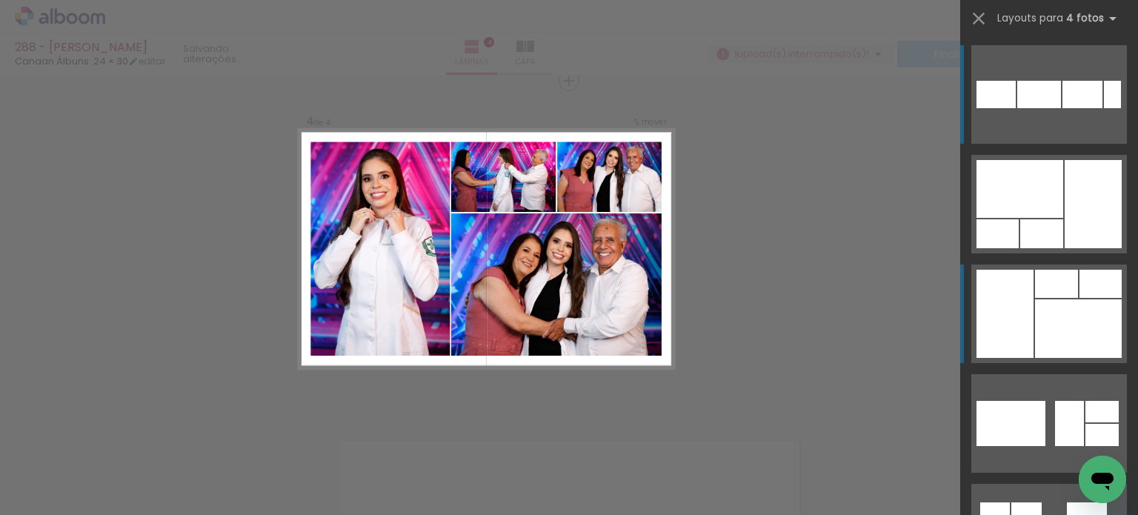
click at [997, 218] on div at bounding box center [1020, 189] width 87 height 58
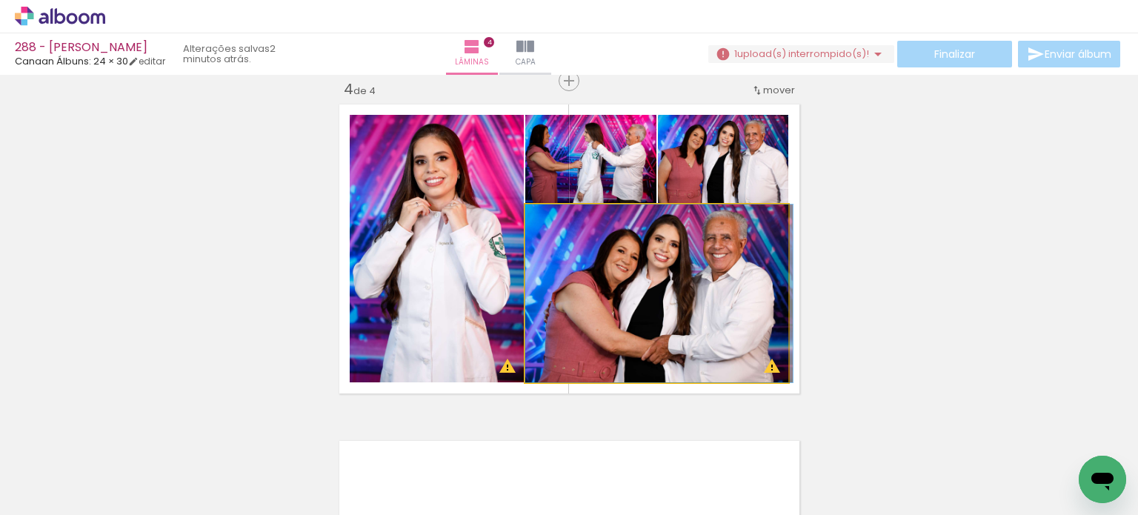
drag, startPoint x: 633, startPoint y: 272, endPoint x: 643, endPoint y: 273, distance: 9.7
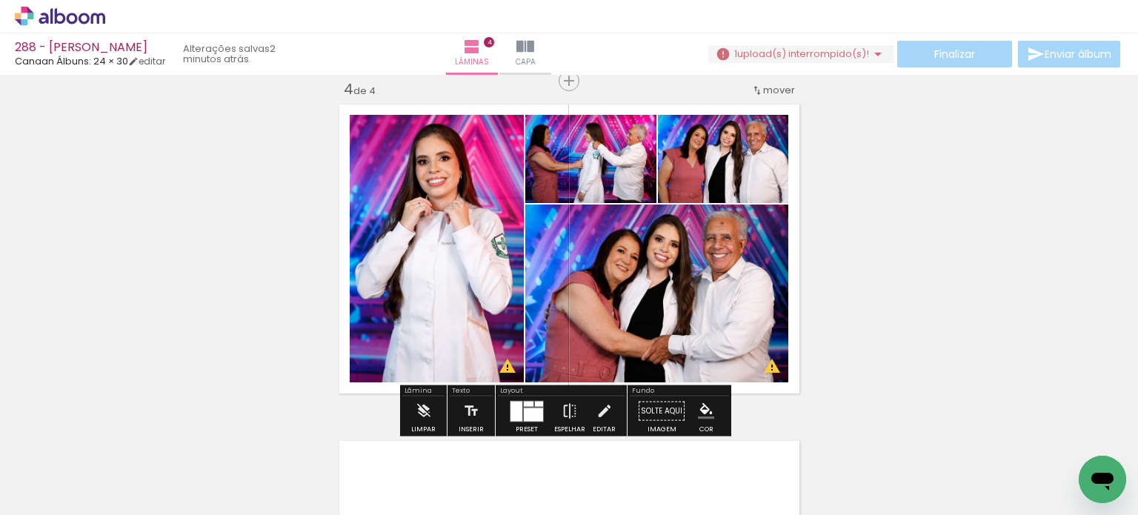
drag, startPoint x: 524, startPoint y: 411, endPoint x: 718, endPoint y: 325, distance: 212.6
click at [525, 411] on div at bounding box center [533, 414] width 19 height 13
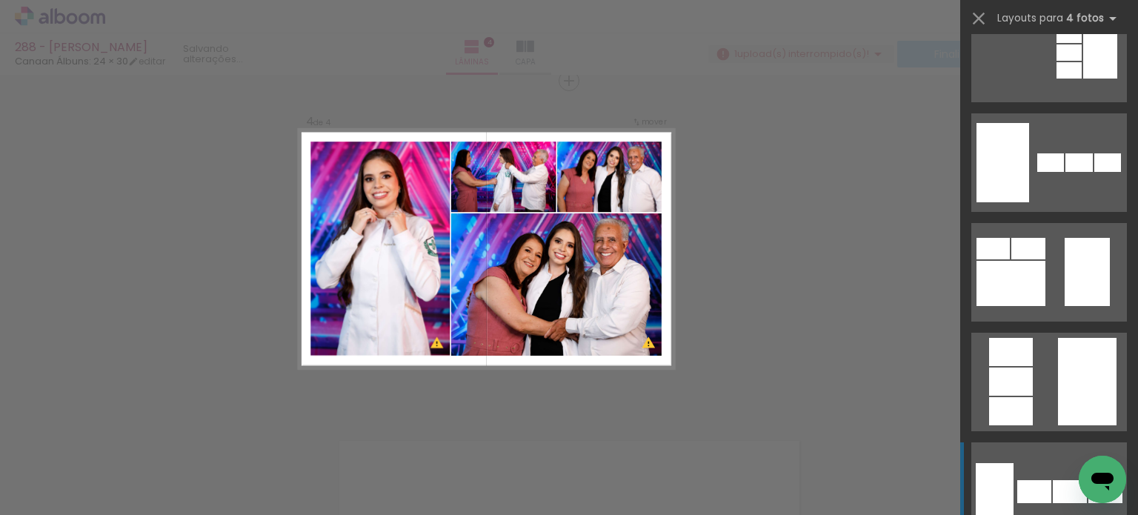
scroll to position [812, 0]
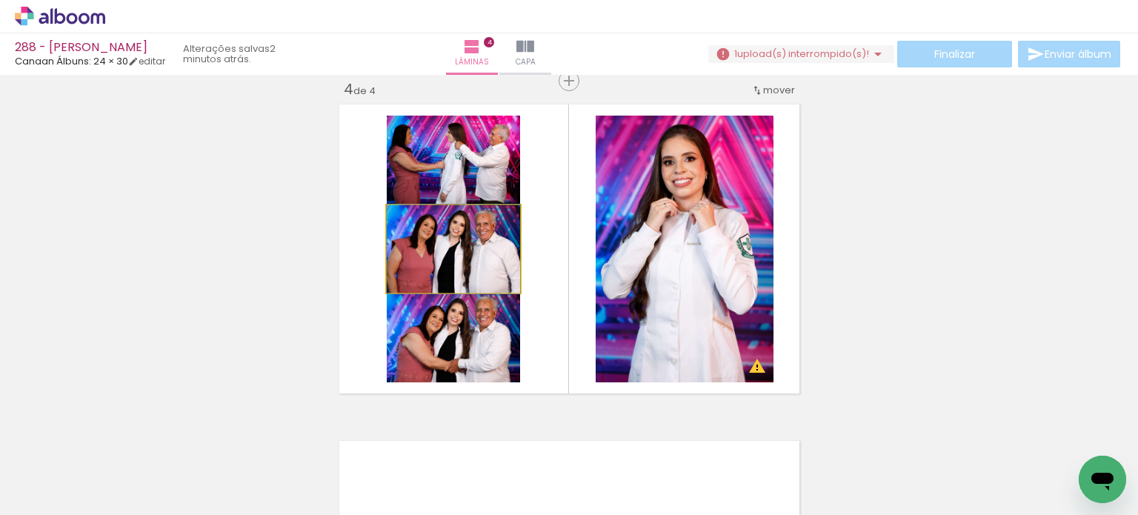
click at [483, 268] on quentale-photo at bounding box center [453, 248] width 133 height 87
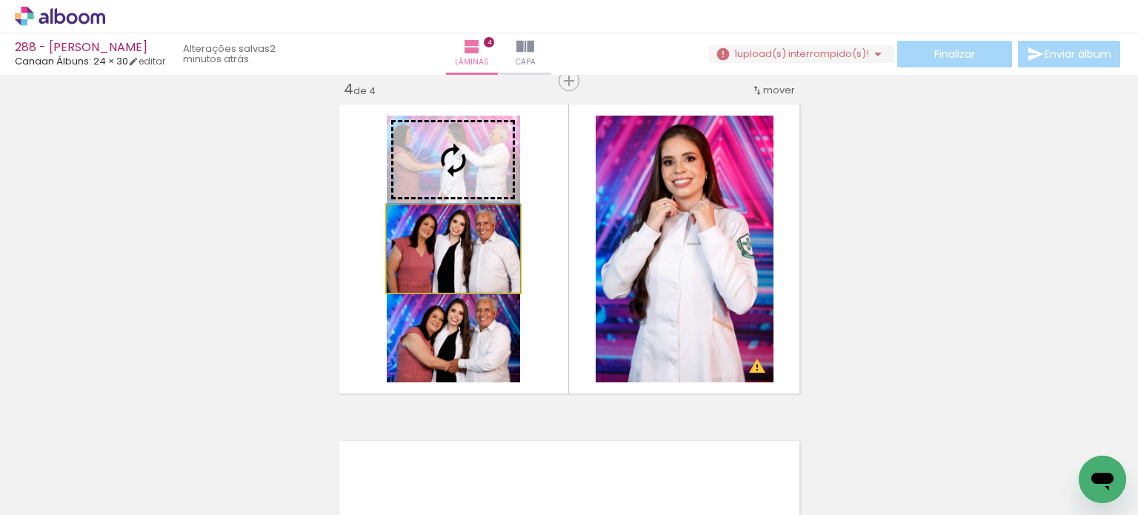
drag, startPoint x: 483, startPoint y: 269, endPoint x: 489, endPoint y: 184, distance: 85.4
click at [0, 0] on slot at bounding box center [0, 0] width 0 height 0
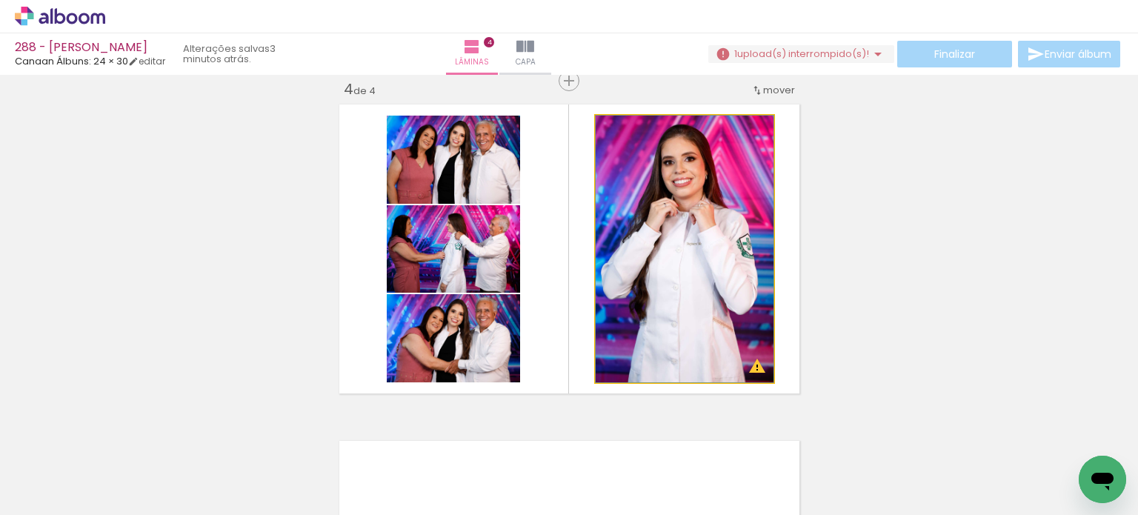
drag, startPoint x: 638, startPoint y: 256, endPoint x: 651, endPoint y: 254, distance: 13.5
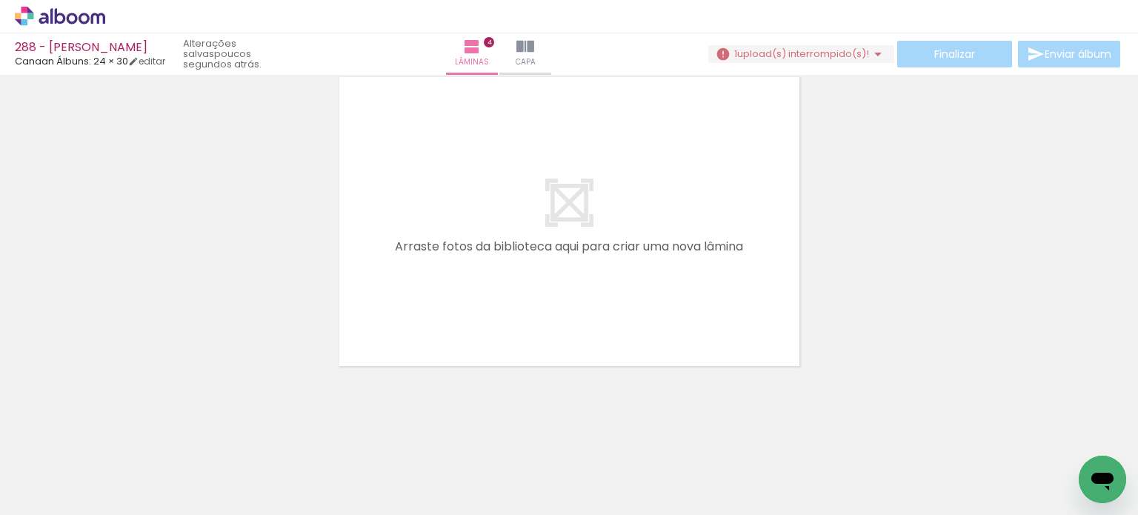
scroll to position [1318, 0]
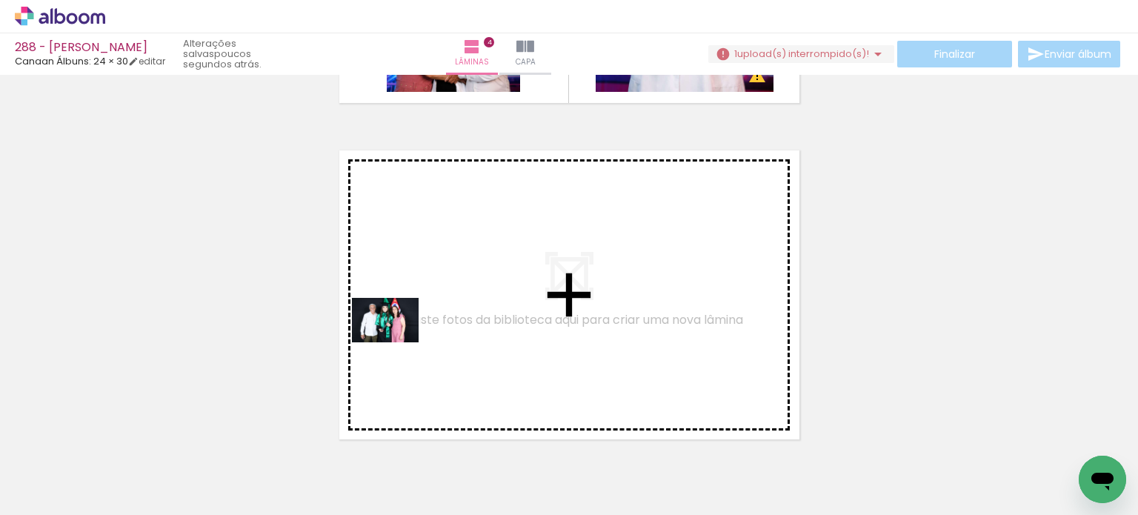
drag, startPoint x: 222, startPoint y: 447, endPoint x: 397, endPoint y: 340, distance: 204.8
click at [397, 340] on quentale-workspace at bounding box center [569, 257] width 1138 height 515
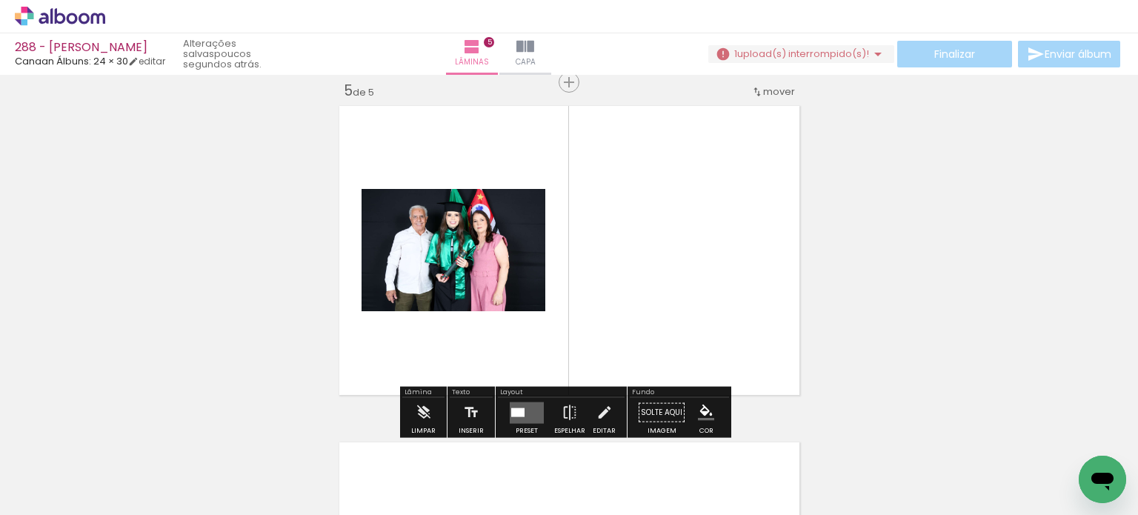
scroll to position [1364, 0]
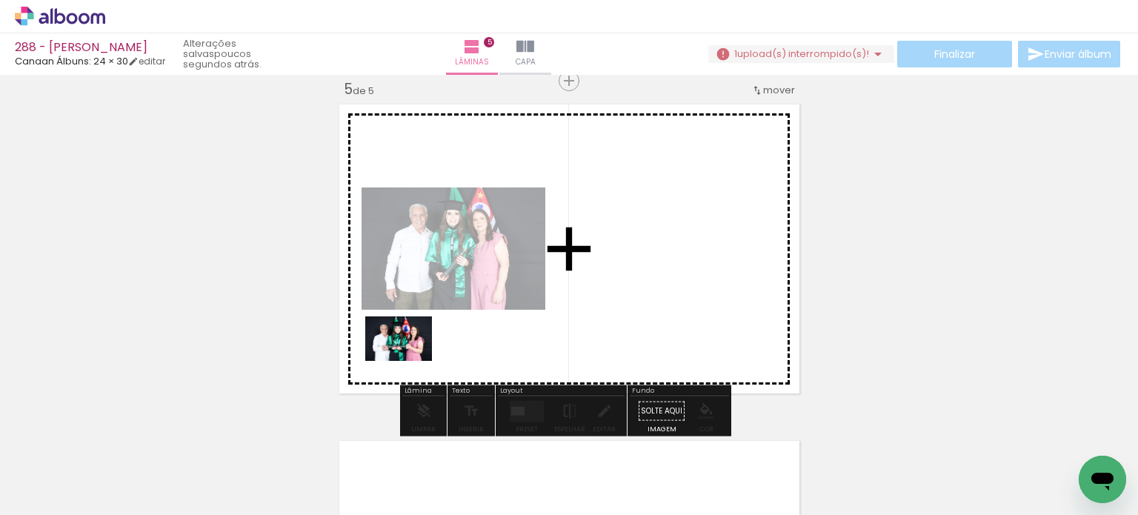
drag, startPoint x: 264, startPoint y: 461, endPoint x: 422, endPoint y: 344, distance: 197.1
click at [422, 344] on quentale-workspace at bounding box center [569, 257] width 1138 height 515
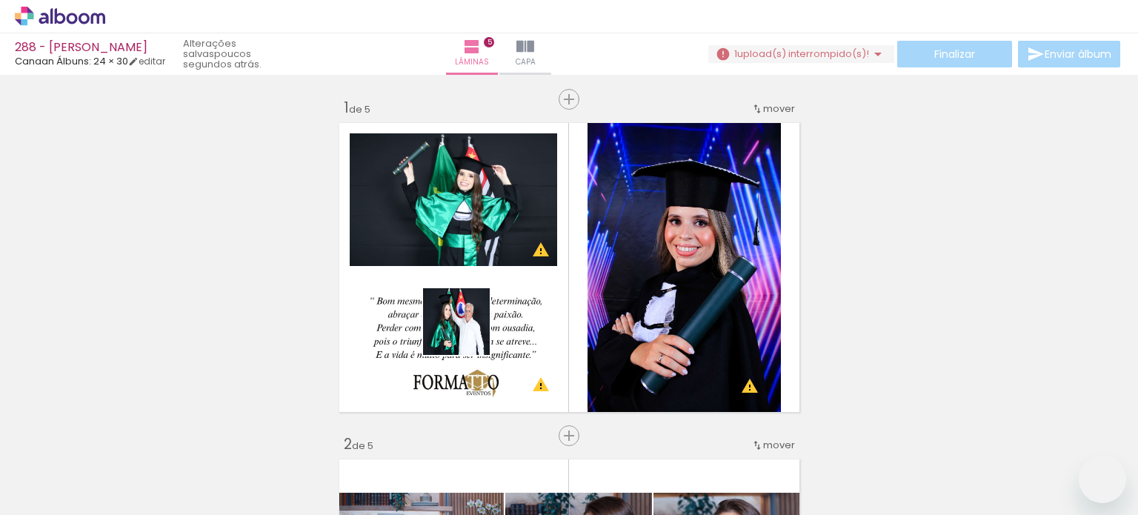
click at [468, 333] on quentale-workspace at bounding box center [569, 257] width 1138 height 515
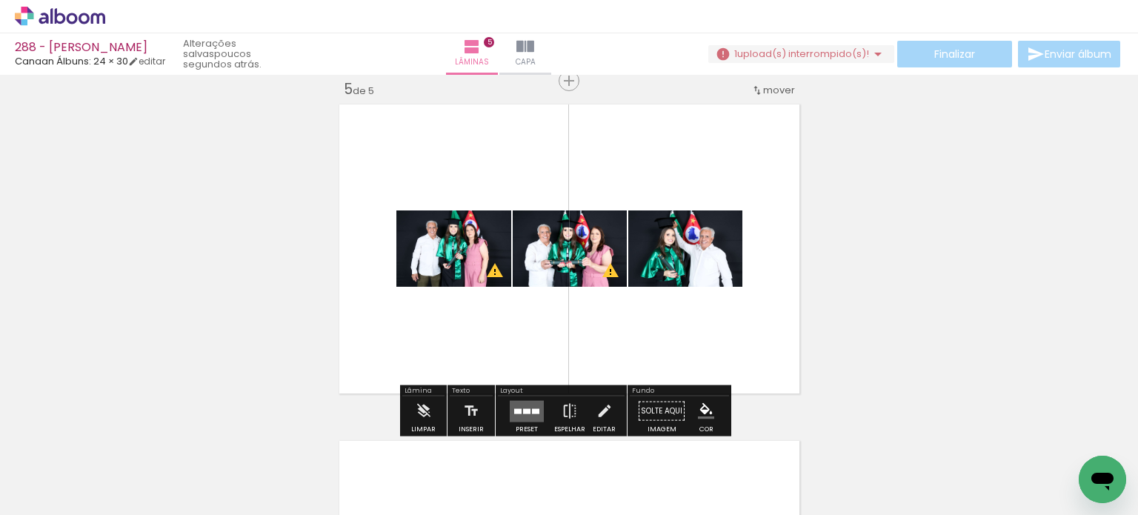
scroll to position [0, 8427]
click at [519, 400] on quentale-layouter at bounding box center [527, 410] width 34 height 21
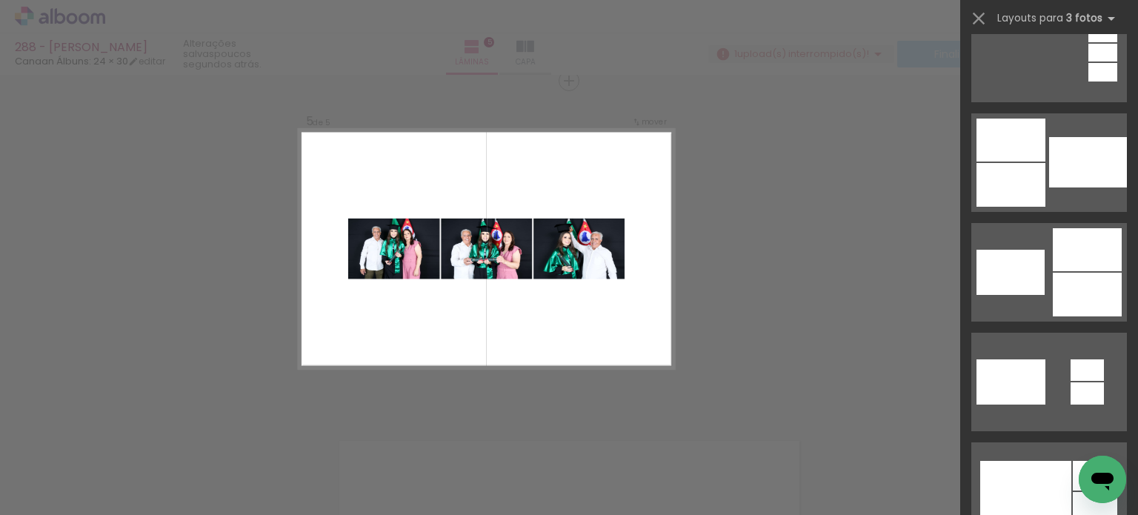
scroll to position [519, 0]
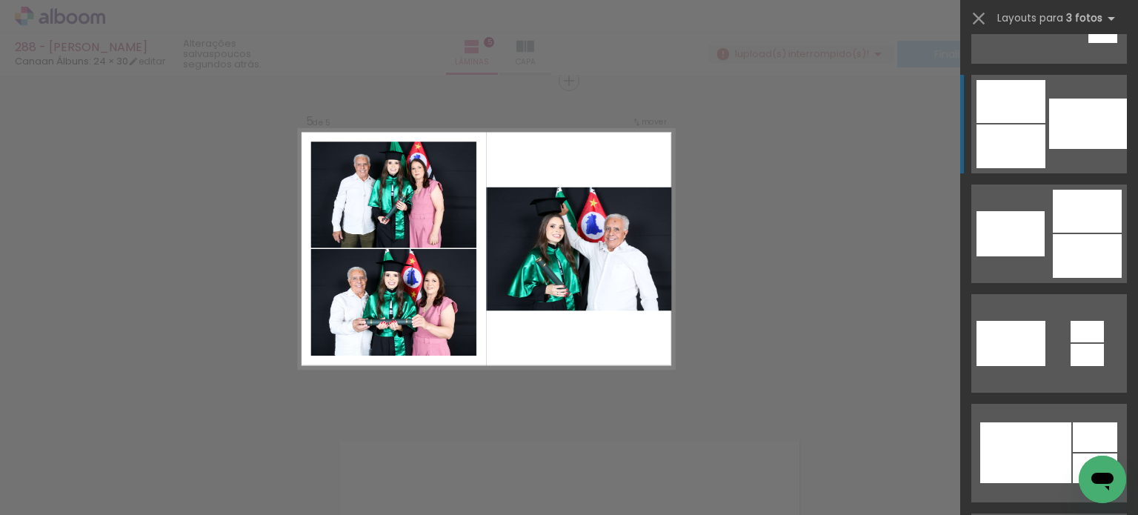
click at [1108, 130] on div at bounding box center [1088, 124] width 78 height 50
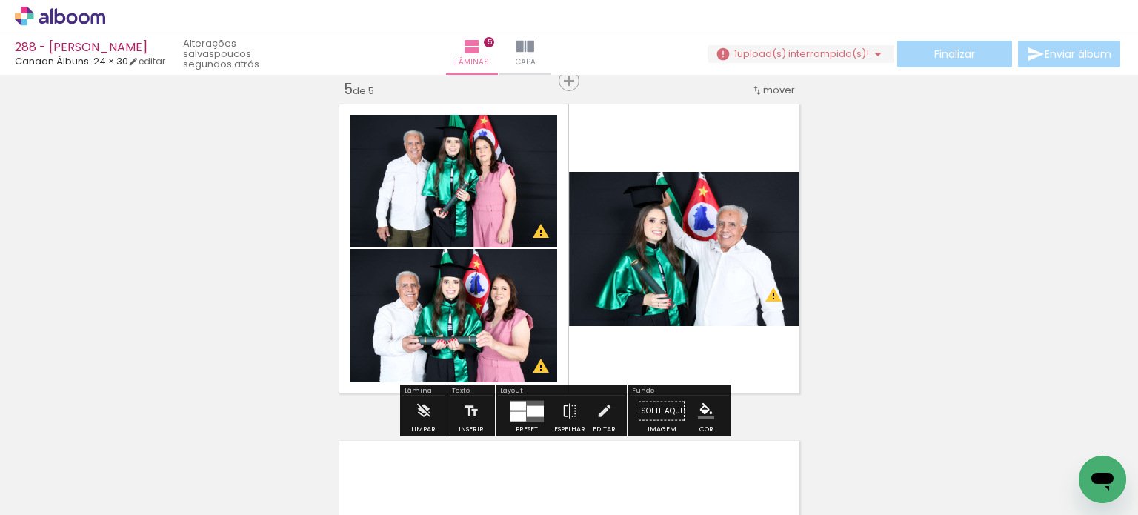
click at [568, 407] on iron-icon at bounding box center [570, 411] width 16 height 30
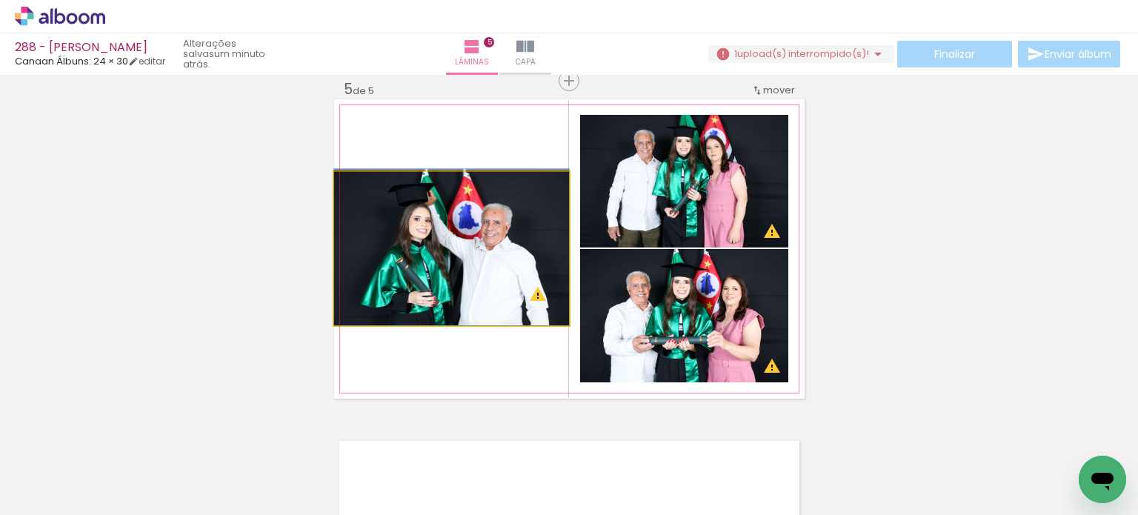
drag, startPoint x: 445, startPoint y: 264, endPoint x: 462, endPoint y: 259, distance: 17.8
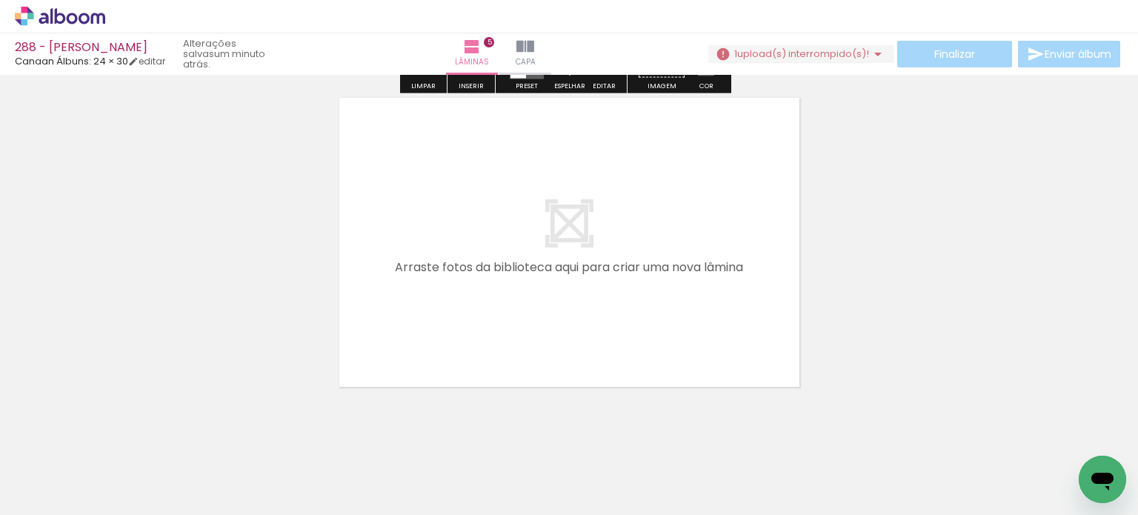
scroll to position [1728, 0]
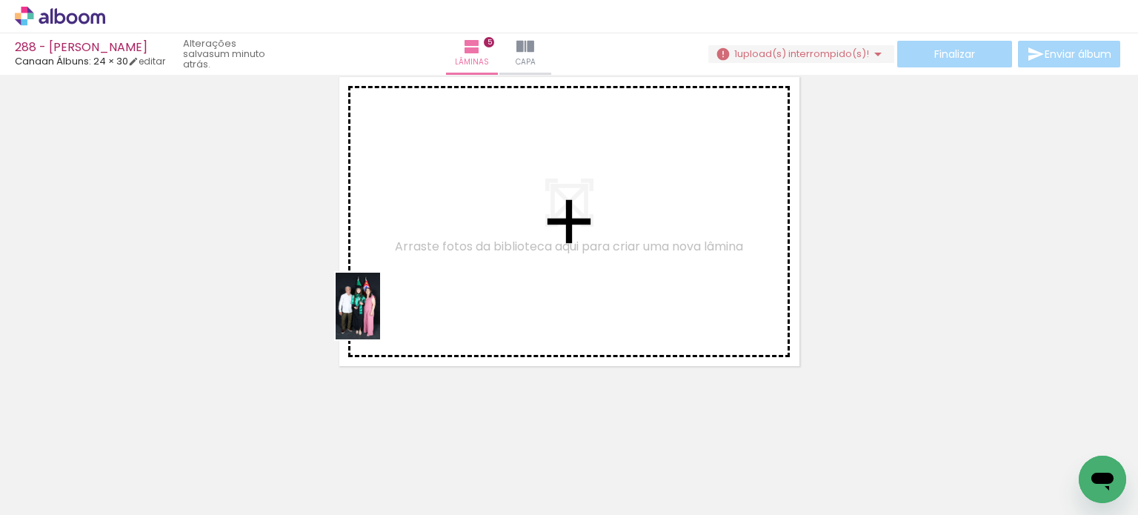
drag, startPoint x: 195, startPoint y: 463, endPoint x: 314, endPoint y: 405, distance: 132.9
click at [402, 304] on quentale-workspace at bounding box center [569, 257] width 1138 height 515
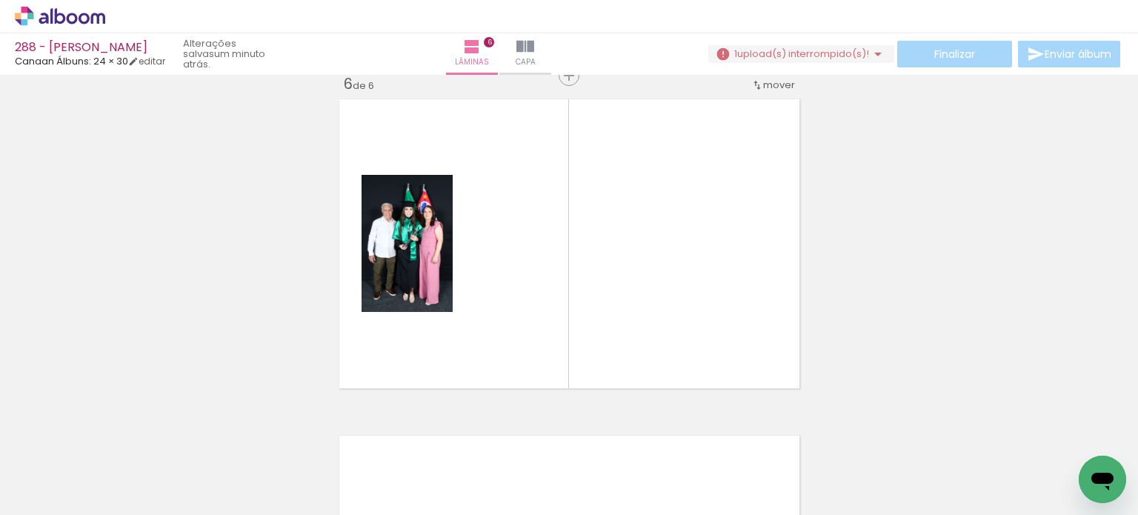
scroll to position [1700, 0]
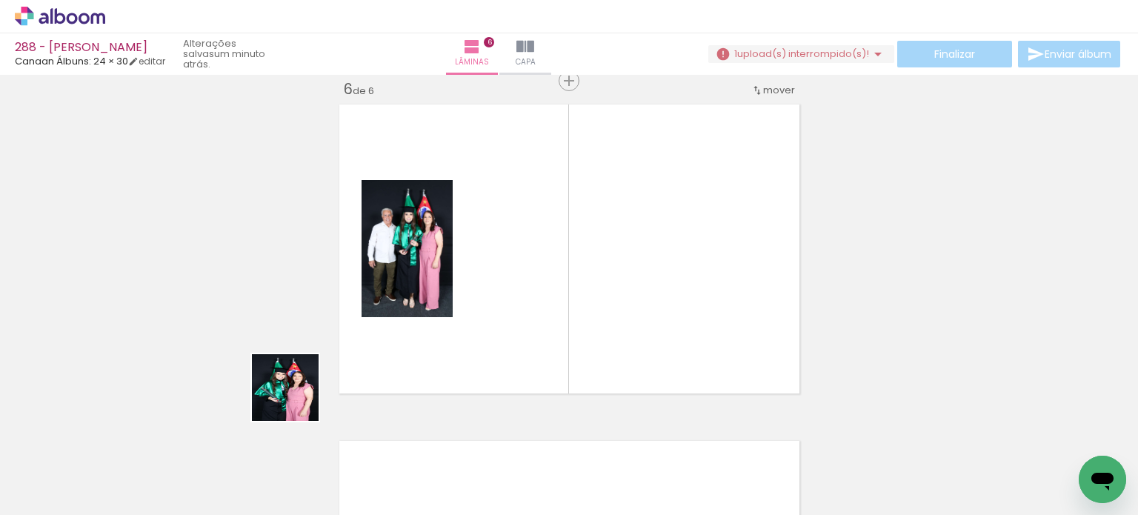
drag, startPoint x: 191, startPoint y: 468, endPoint x: 319, endPoint y: 393, distance: 147.8
click at [375, 352] on quentale-workspace at bounding box center [569, 257] width 1138 height 515
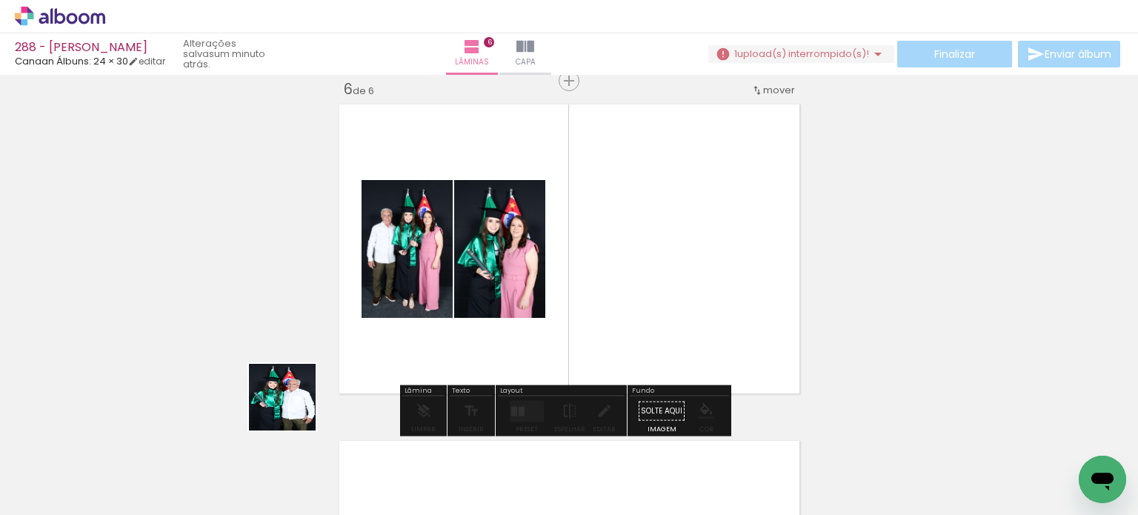
drag, startPoint x: 187, startPoint y: 476, endPoint x: 344, endPoint y: 385, distance: 182.0
click at [372, 362] on quentale-workspace at bounding box center [569, 257] width 1138 height 515
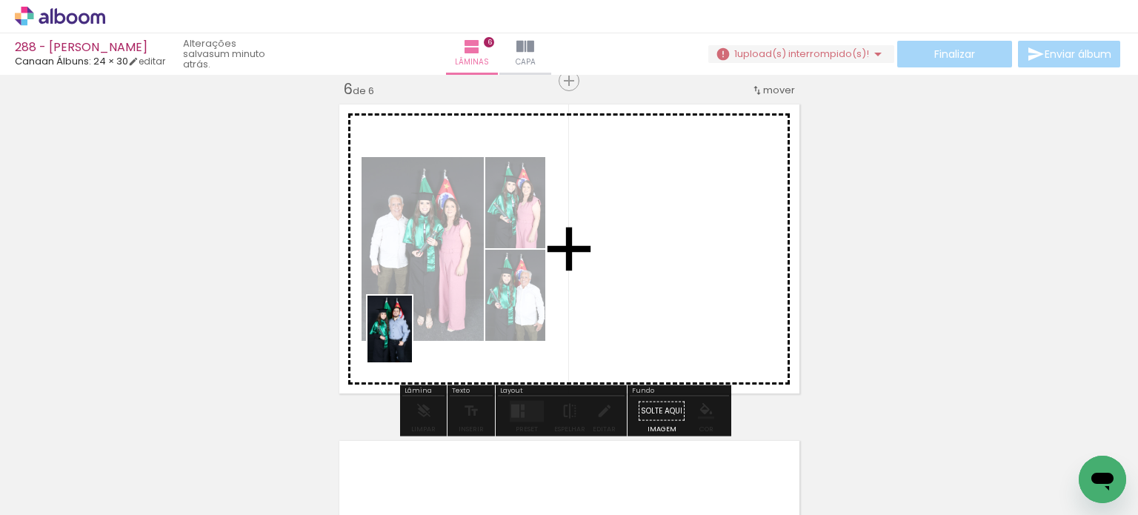
drag, startPoint x: 254, startPoint y: 428, endPoint x: 414, endPoint y: 339, distance: 182.7
click at [413, 338] on quentale-workspace at bounding box center [569, 257] width 1138 height 515
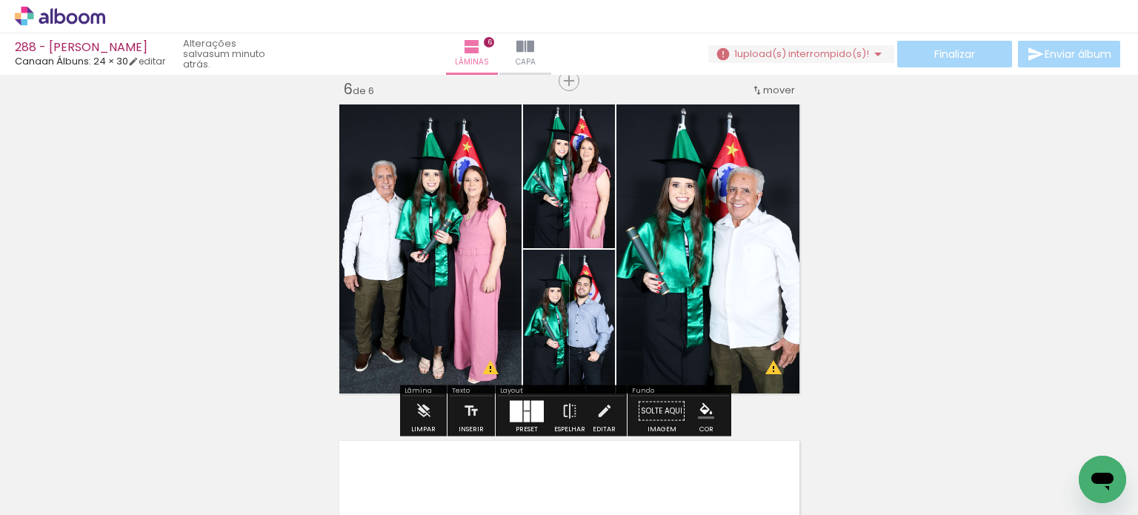
click at [522, 410] on quentale-layouter at bounding box center [527, 410] width 34 height 21
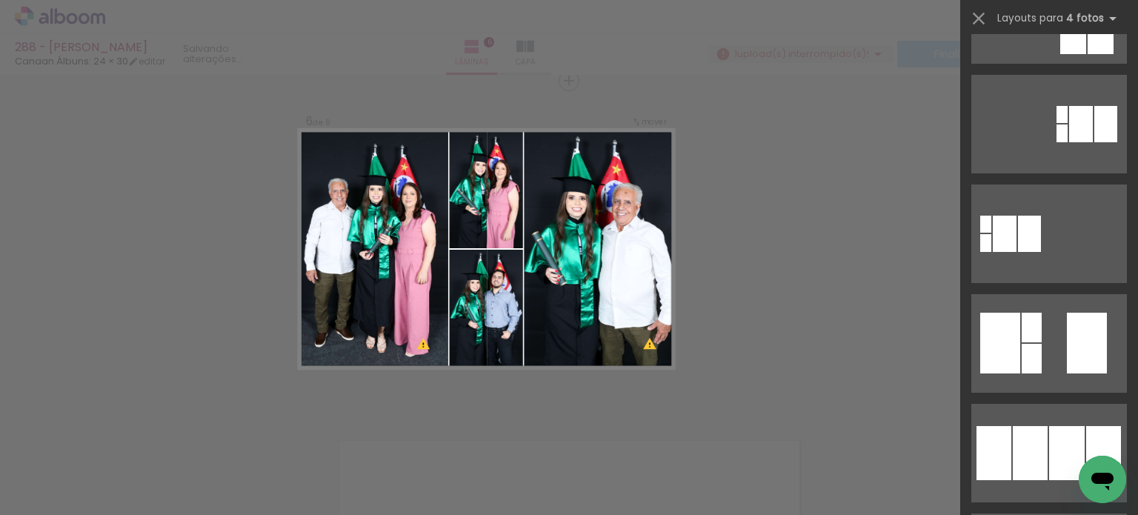
scroll to position [0, 0]
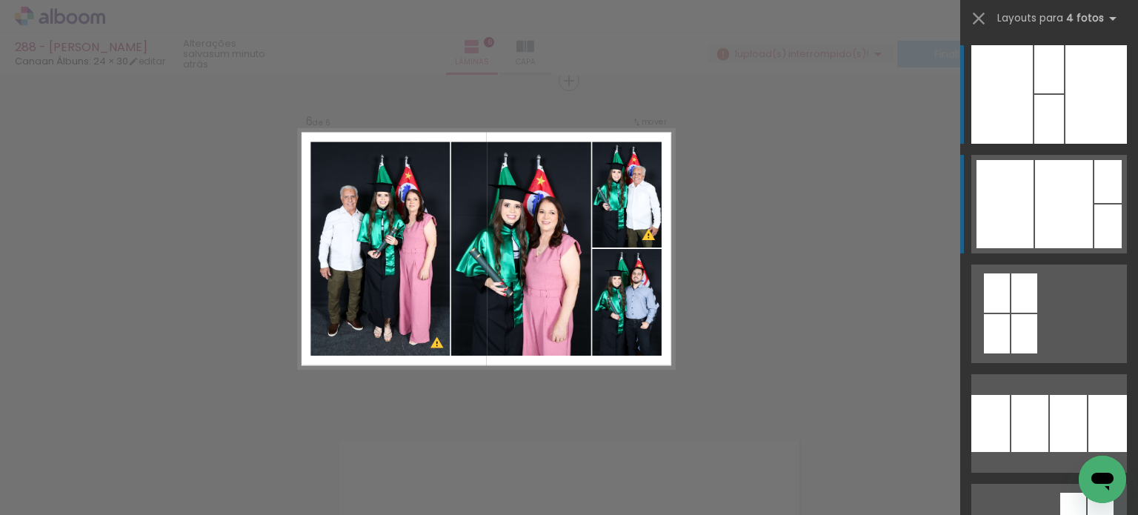
click at [1012, 225] on div at bounding box center [1005, 204] width 57 height 88
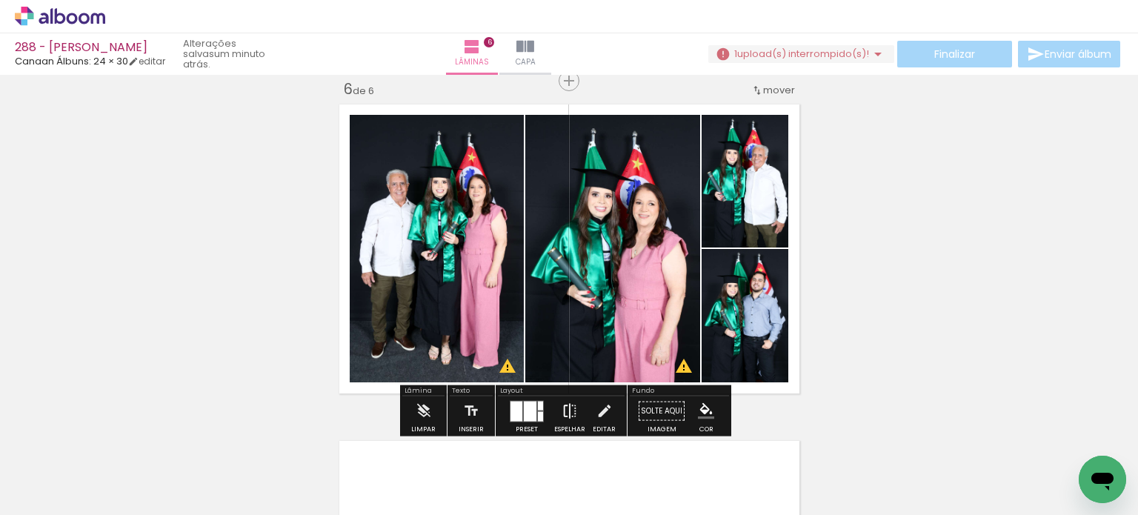
click at [568, 409] on iron-icon at bounding box center [570, 411] width 16 height 30
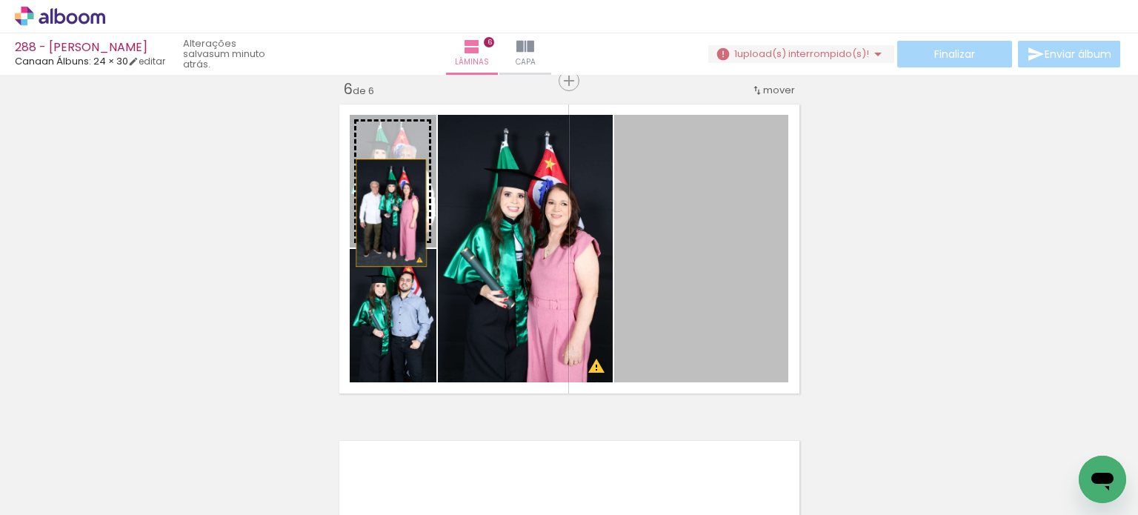
drag, startPoint x: 711, startPoint y: 307, endPoint x: 385, endPoint y: 211, distance: 339.7
click at [0, 0] on slot at bounding box center [0, 0] width 0 height 0
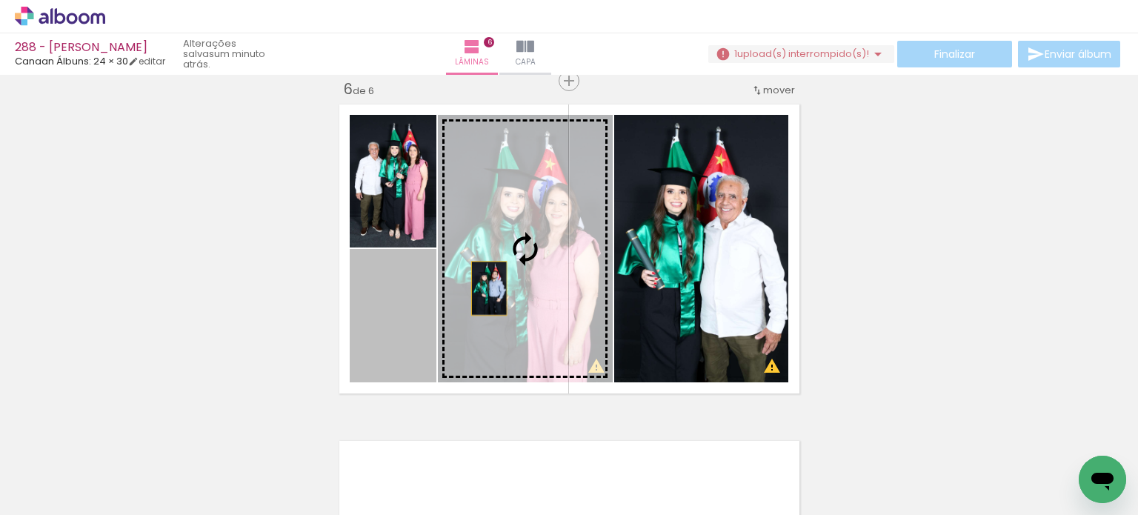
drag, startPoint x: 410, startPoint y: 301, endPoint x: 482, endPoint y: 288, distance: 73.7
click at [0, 0] on slot at bounding box center [0, 0] width 0 height 0
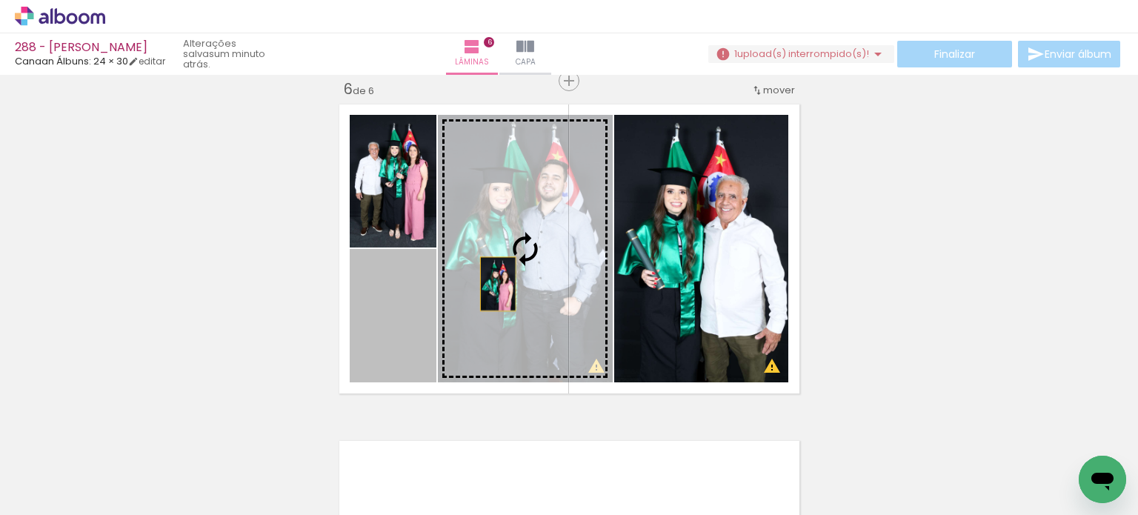
drag, startPoint x: 409, startPoint y: 327, endPoint x: 490, endPoint y: 285, distance: 91.1
click at [0, 0] on slot at bounding box center [0, 0] width 0 height 0
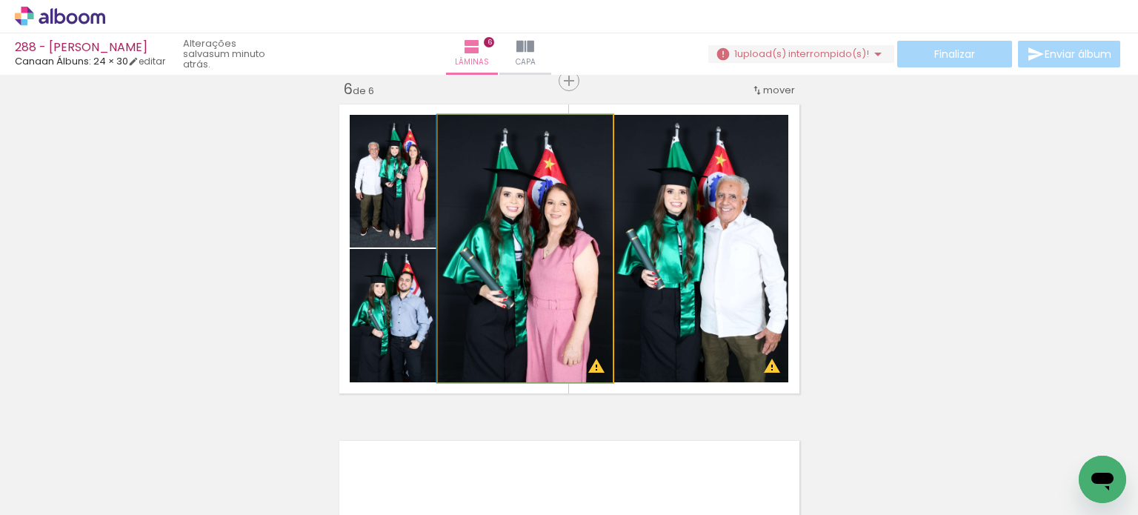
drag, startPoint x: 514, startPoint y: 270, endPoint x: 493, endPoint y: 262, distance: 22.3
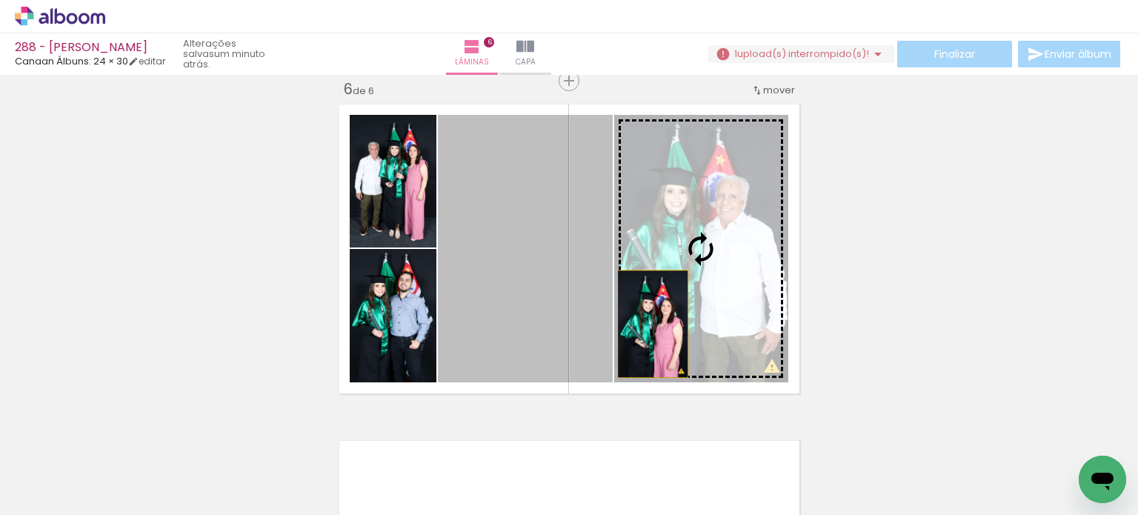
drag, startPoint x: 539, startPoint y: 341, endPoint x: 647, endPoint y: 324, distance: 108.8
click at [0, 0] on slot at bounding box center [0, 0] width 0 height 0
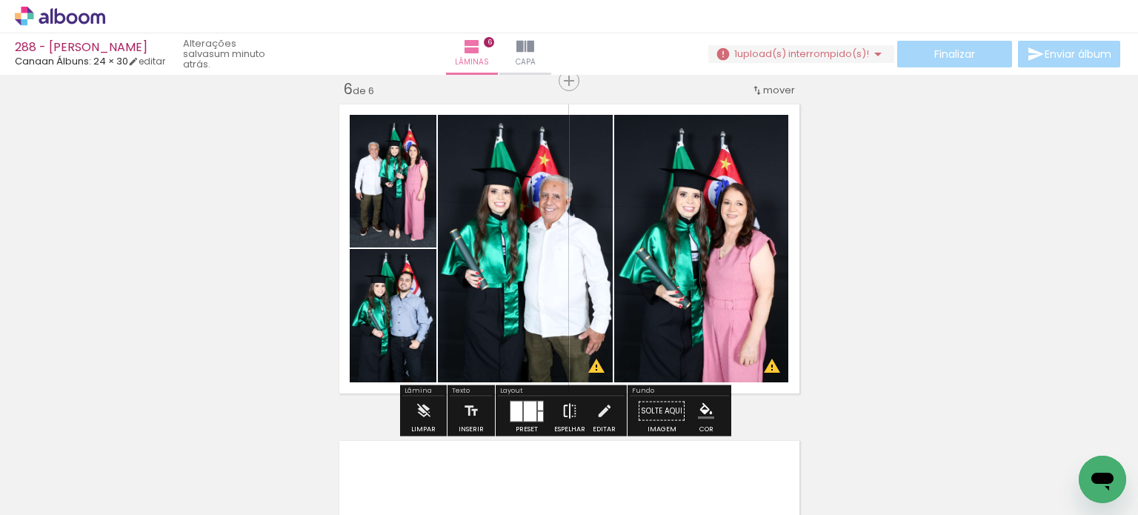
click at [568, 410] on iron-icon at bounding box center [570, 411] width 16 height 30
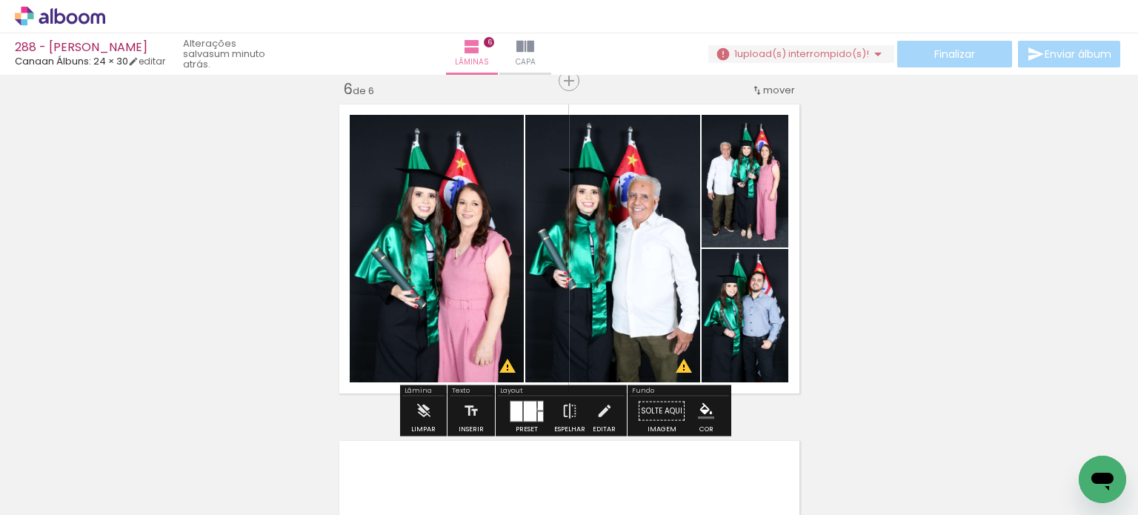
click at [532, 409] on div at bounding box center [530, 411] width 13 height 20
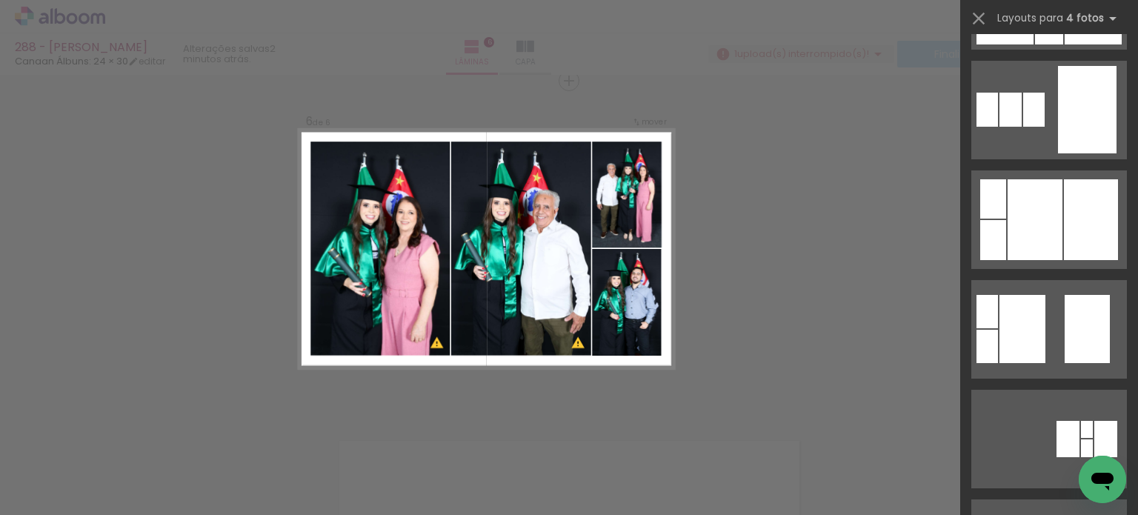
scroll to position [1443, 0]
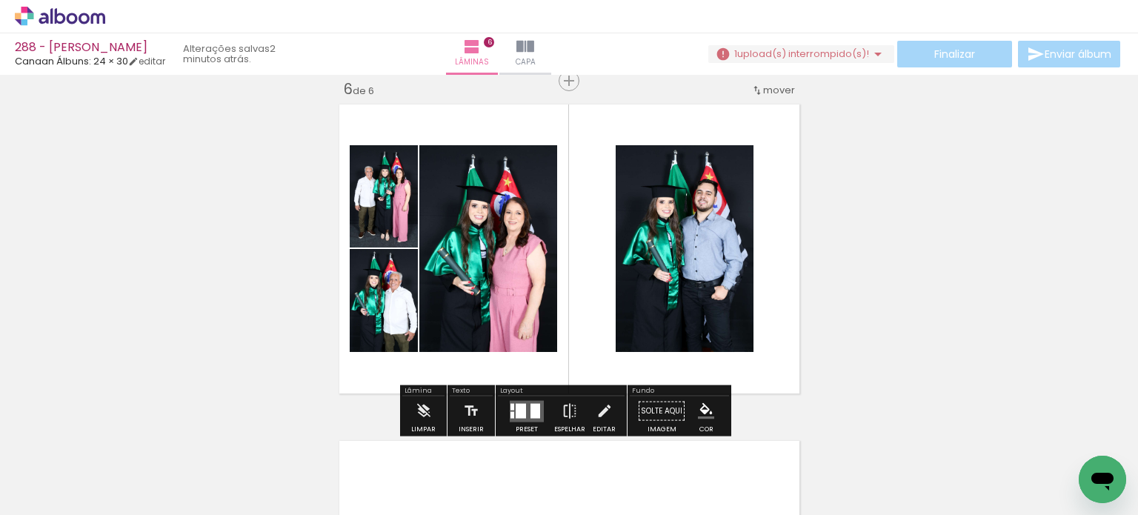
click at [511, 408] on quentale-layouter at bounding box center [527, 410] width 34 height 21
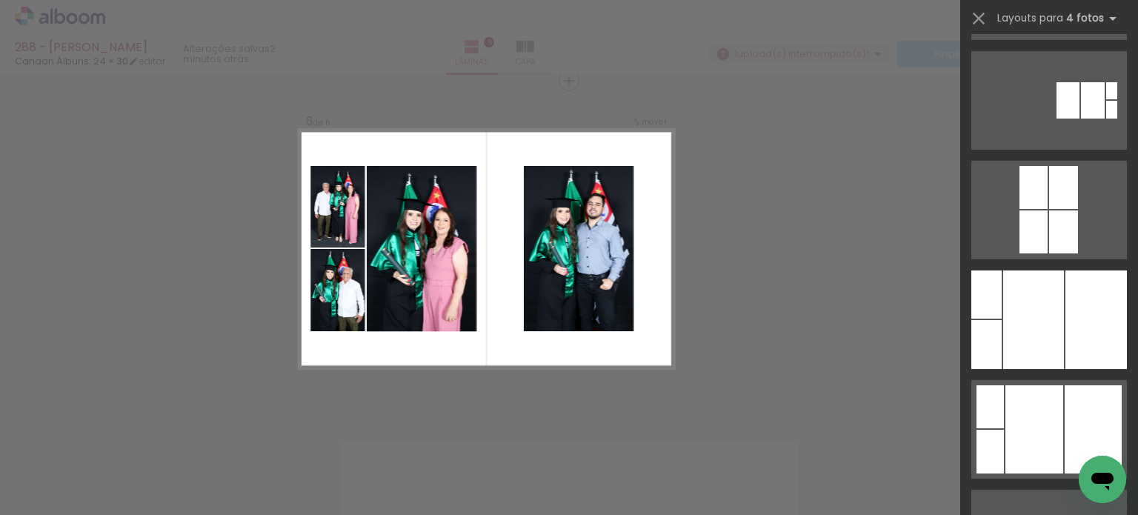
scroll to position [4164, 0]
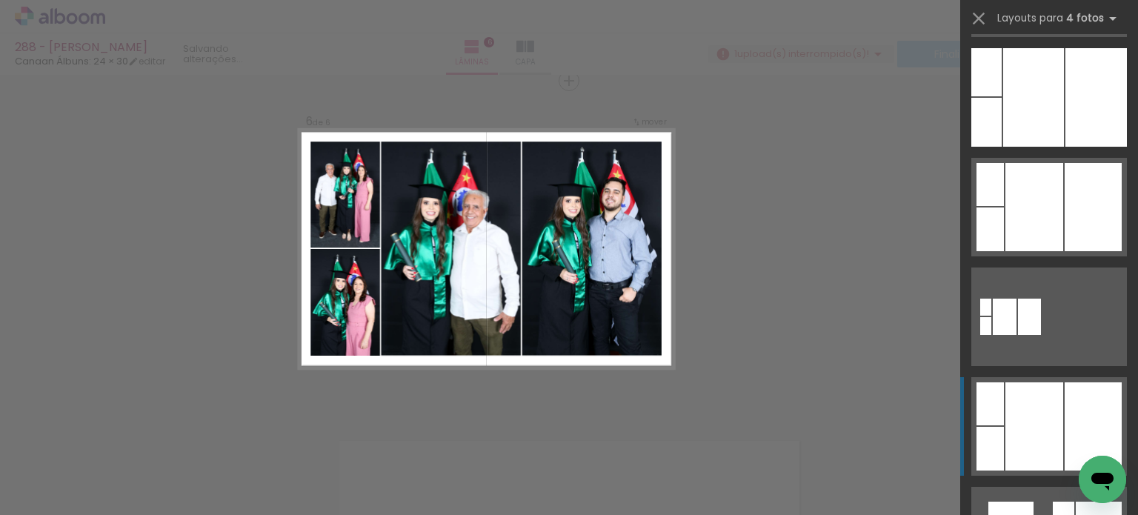
click at [1048, 447] on div at bounding box center [1034, 426] width 58 height 88
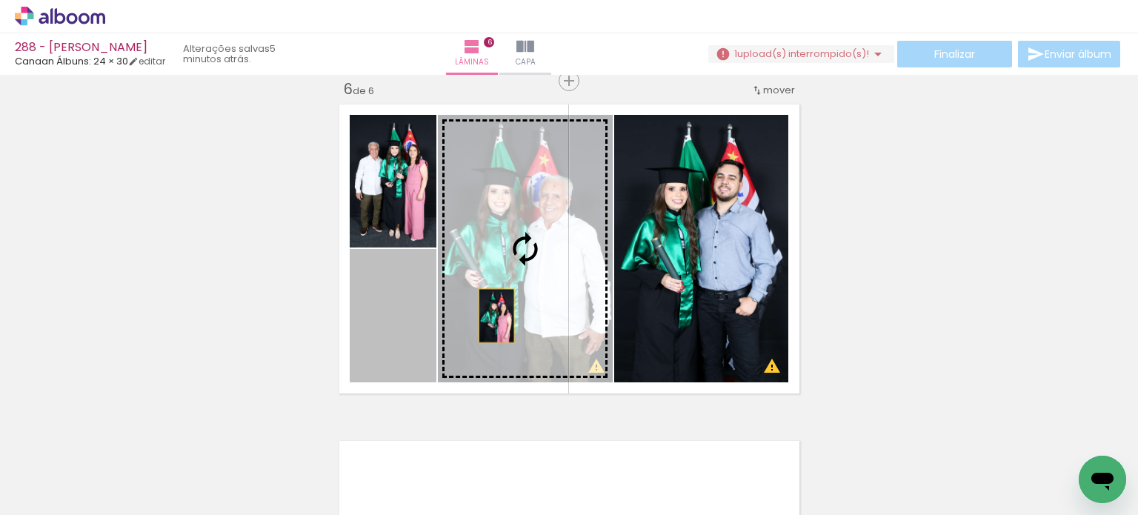
drag, startPoint x: 389, startPoint y: 331, endPoint x: 490, endPoint y: 316, distance: 102.7
click at [0, 0] on slot at bounding box center [0, 0] width 0 height 0
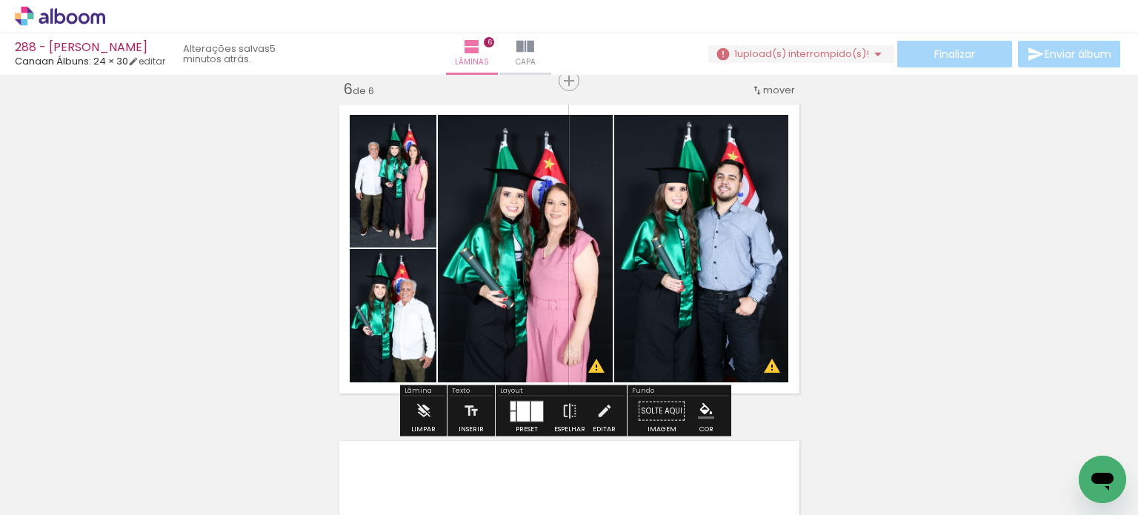
click at [531, 409] on div at bounding box center [537, 411] width 12 height 20
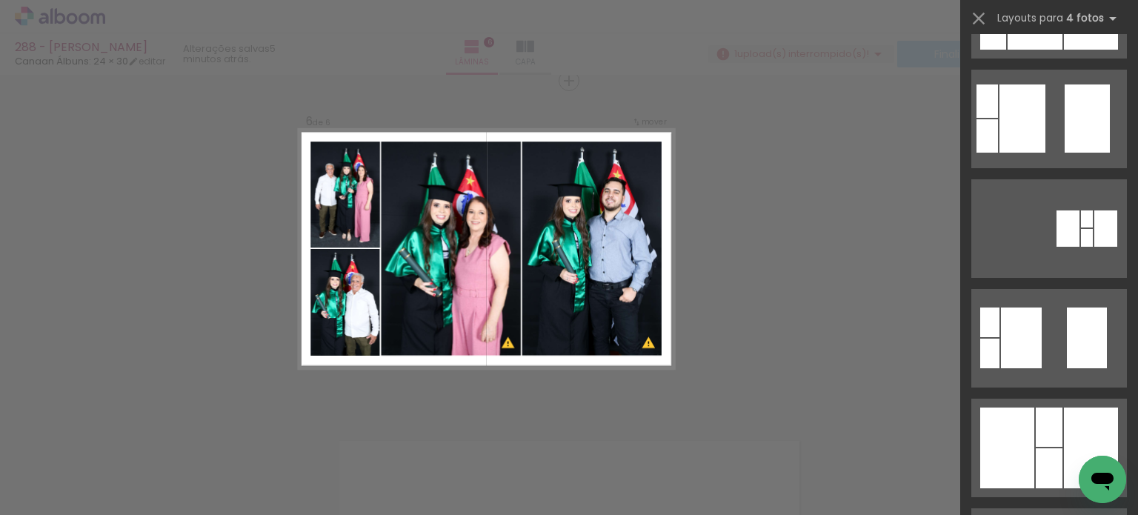
scroll to position [1630, 0]
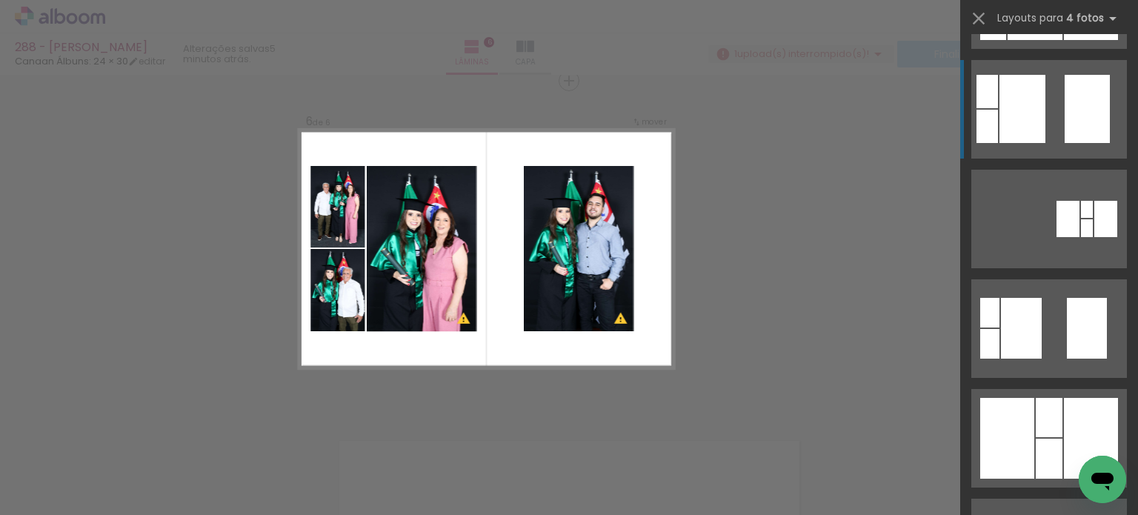
click at [1108, 170] on quentale-layouter at bounding box center [1049, 219] width 156 height 99
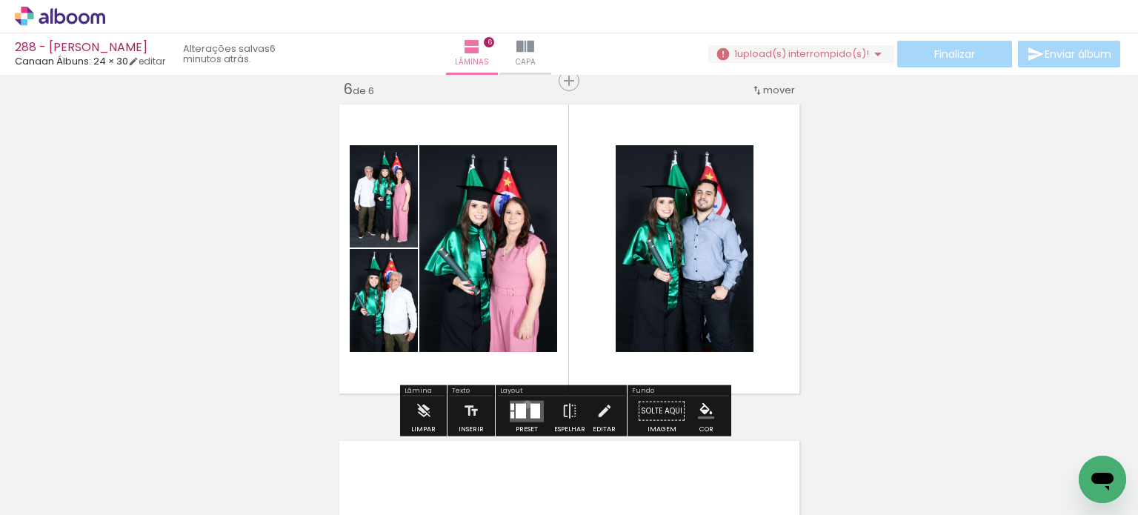
click at [524, 404] on quentale-layouter at bounding box center [527, 410] width 34 height 21
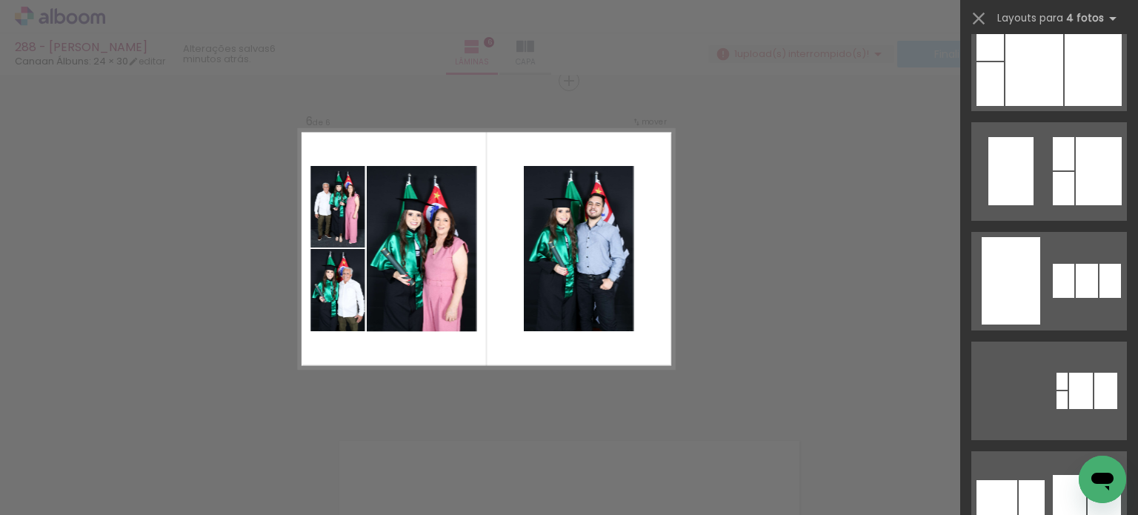
scroll to position [4535, 0]
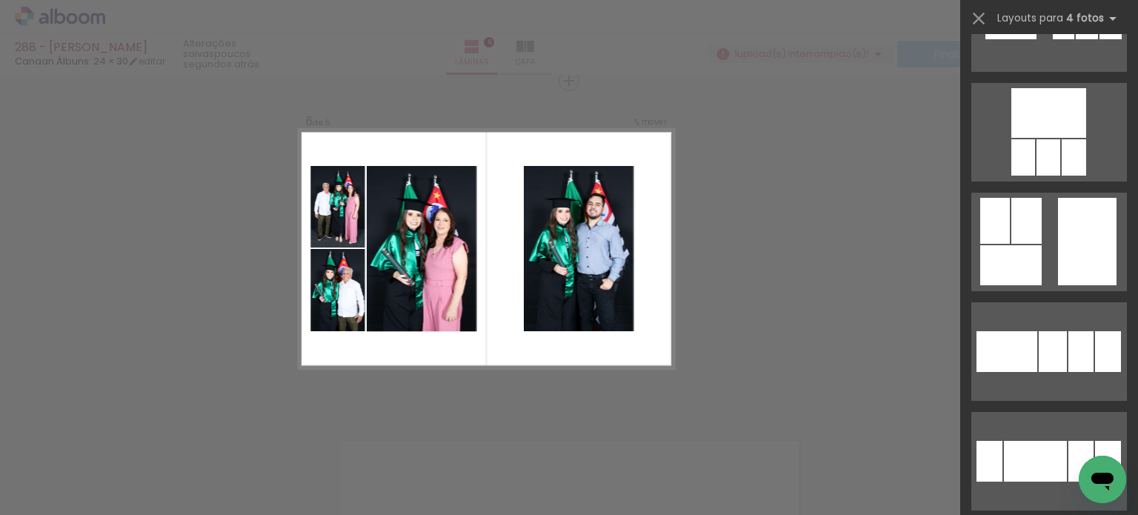
scroll to position [10981, 0]
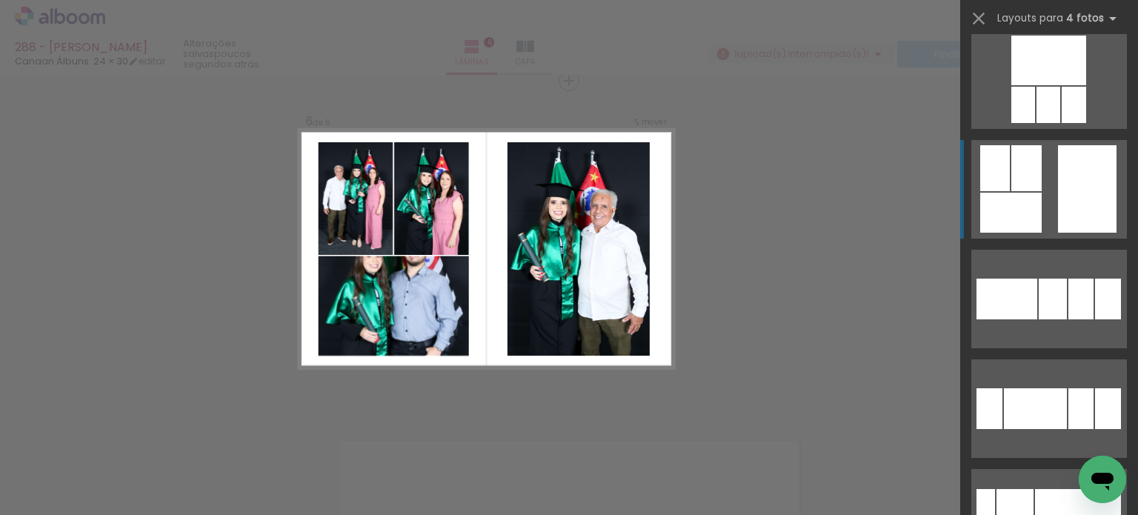
click at [1086, 123] on div at bounding box center [1074, 105] width 24 height 36
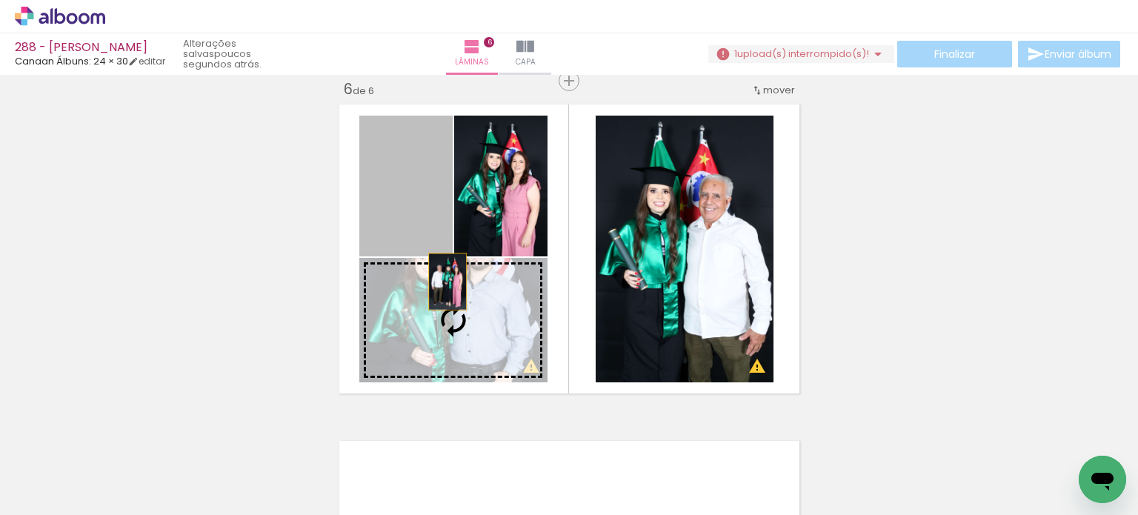
drag, startPoint x: 418, startPoint y: 196, endPoint x: 445, endPoint y: 299, distance: 106.4
click at [0, 0] on slot at bounding box center [0, 0] width 0 height 0
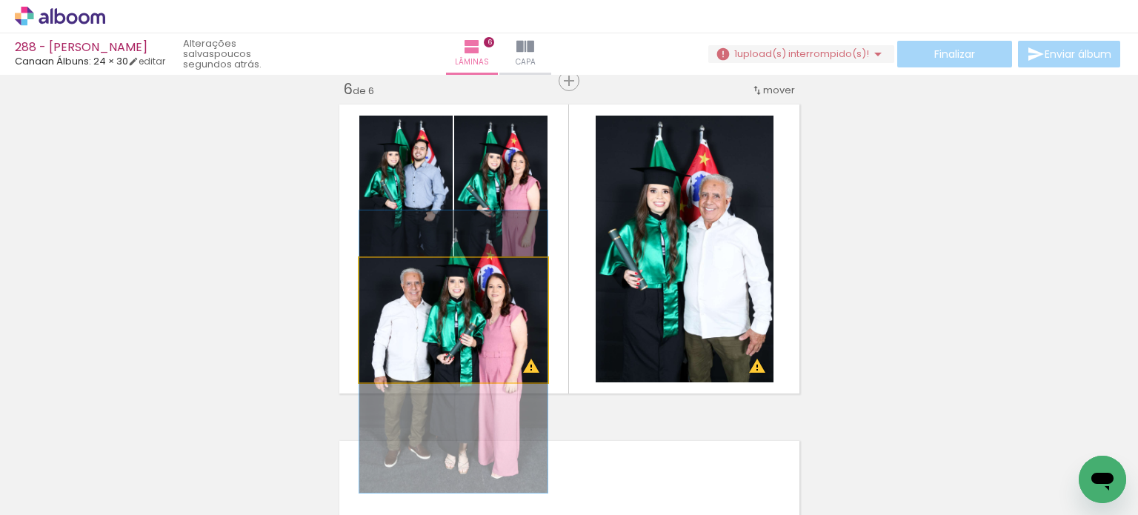
drag, startPoint x: 486, startPoint y: 326, endPoint x: 490, endPoint y: 352, distance: 26.2
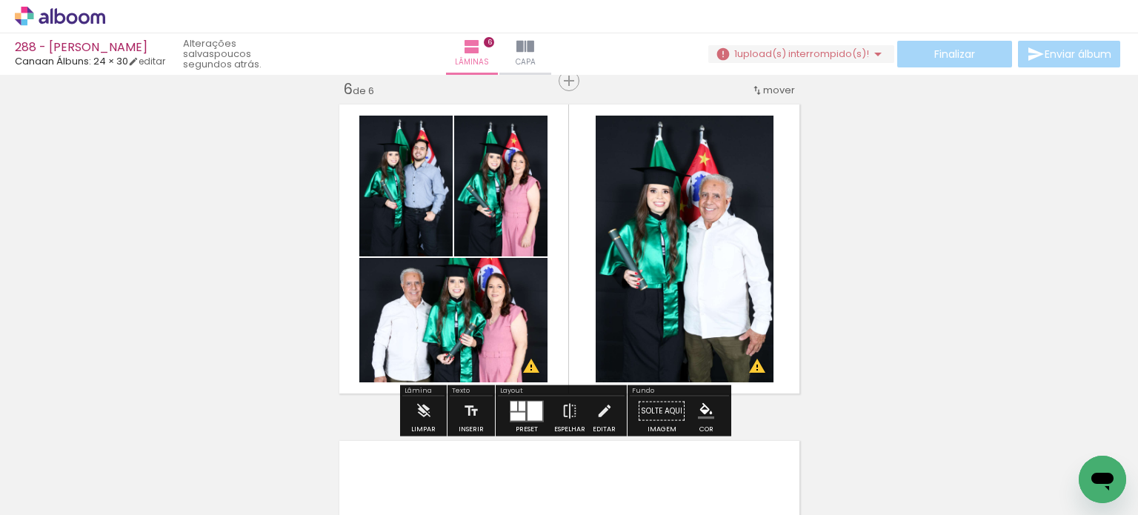
drag, startPoint x: 499, startPoint y: 342, endPoint x: 654, endPoint y: 274, distance: 169.9
click at [0, 0] on slot at bounding box center [0, 0] width 0 height 0
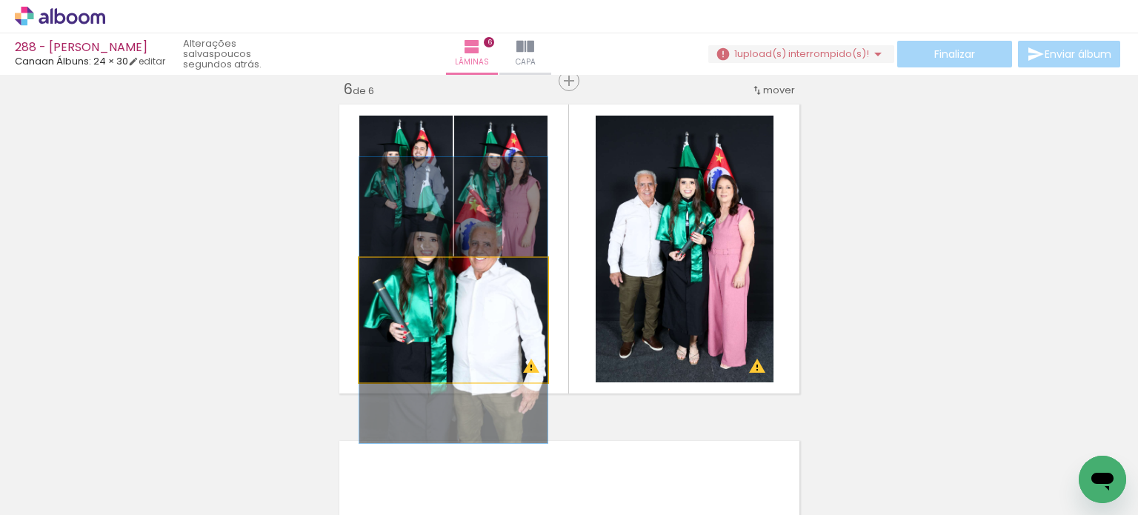
drag, startPoint x: 488, startPoint y: 319, endPoint x: 424, endPoint y: 215, distance: 122.8
click at [0, 0] on slot at bounding box center [0, 0] width 0 height 0
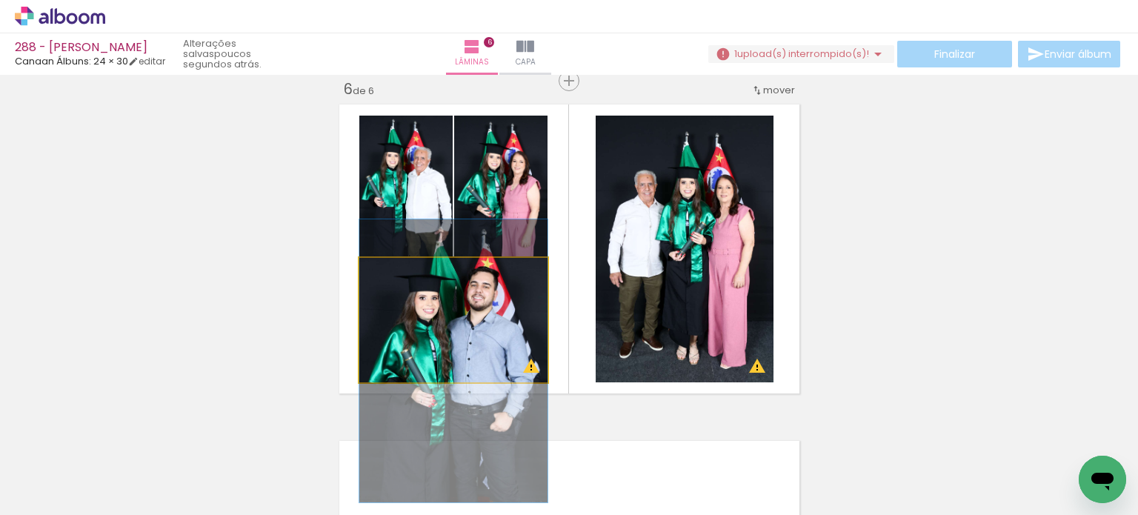
drag, startPoint x: 504, startPoint y: 319, endPoint x: 511, endPoint y: 359, distance: 41.4
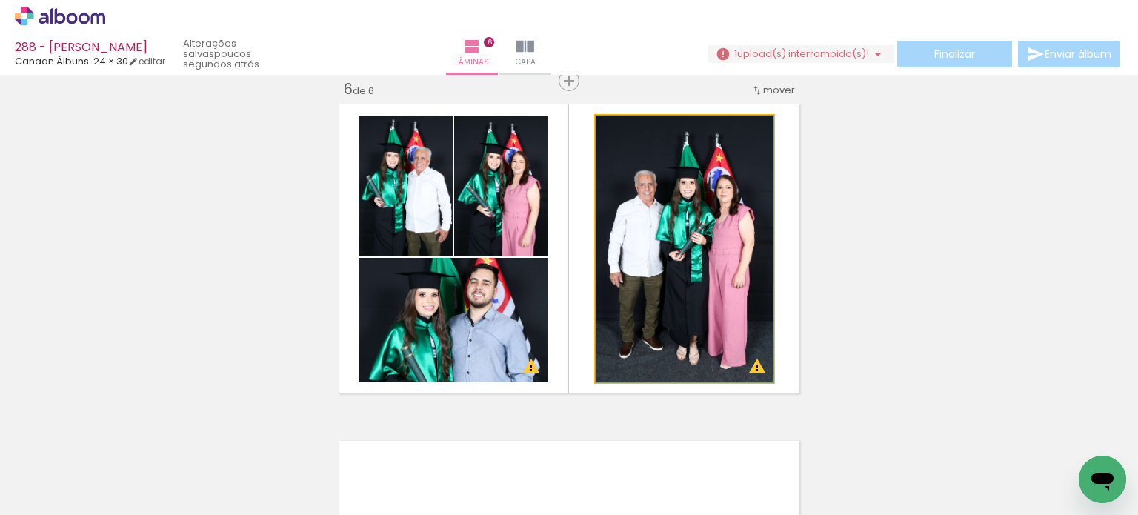
drag, startPoint x: 655, startPoint y: 239, endPoint x: 651, endPoint y: 225, distance: 14.8
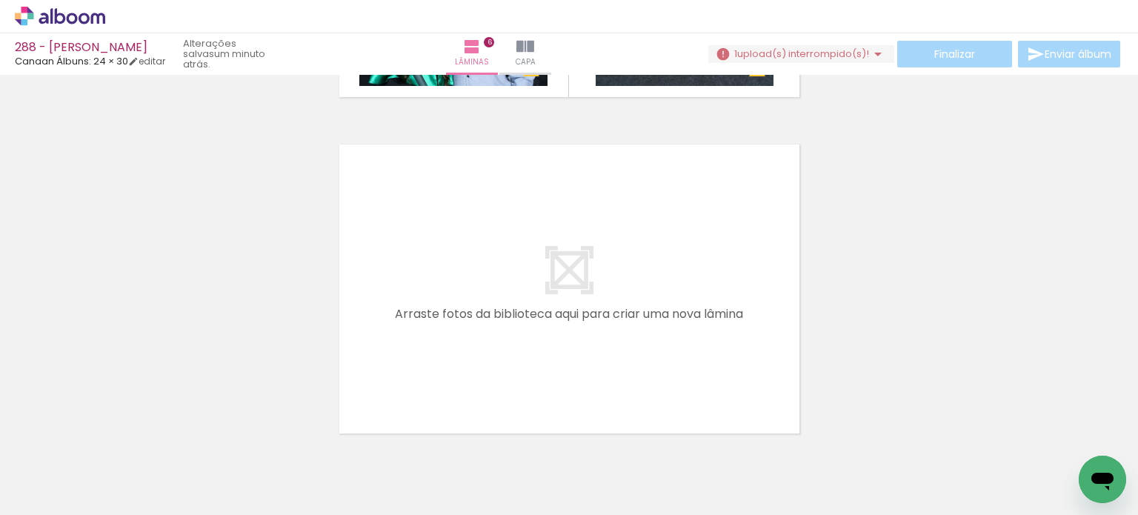
scroll to position [0, 7281]
drag, startPoint x: 360, startPoint y: 451, endPoint x: 401, endPoint y: 352, distance: 107.3
click at [401, 352] on quentale-workspace at bounding box center [569, 257] width 1138 height 515
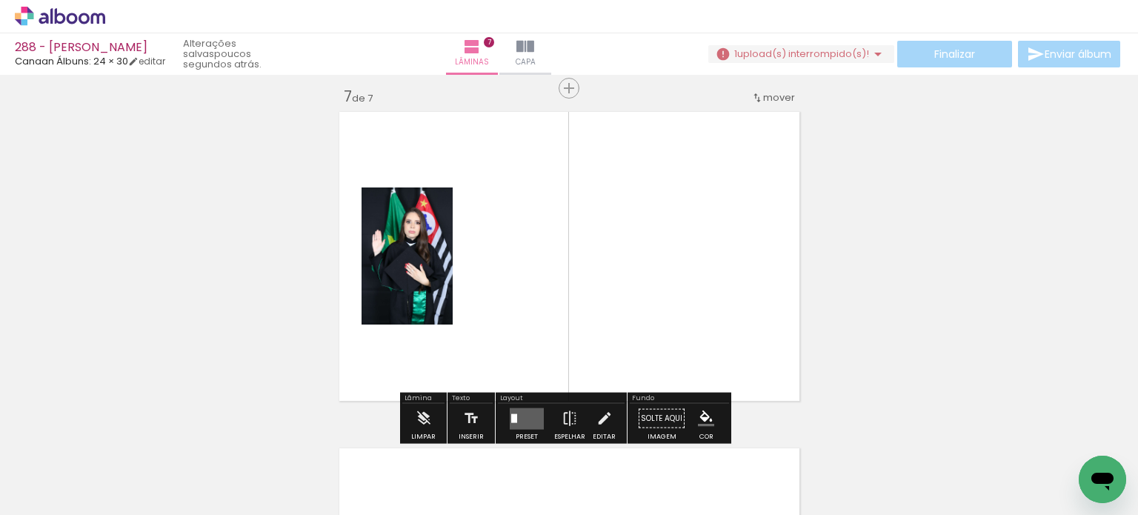
scroll to position [2037, 0]
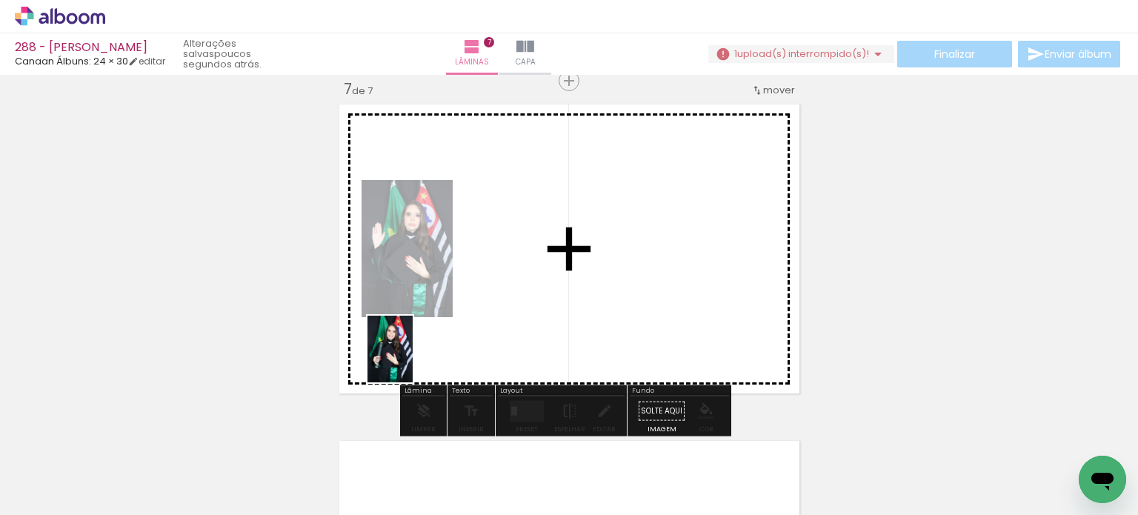
drag, startPoint x: 353, startPoint y: 470, endPoint x: 416, endPoint y: 339, distance: 144.8
click at [416, 339] on quentale-workspace at bounding box center [569, 257] width 1138 height 515
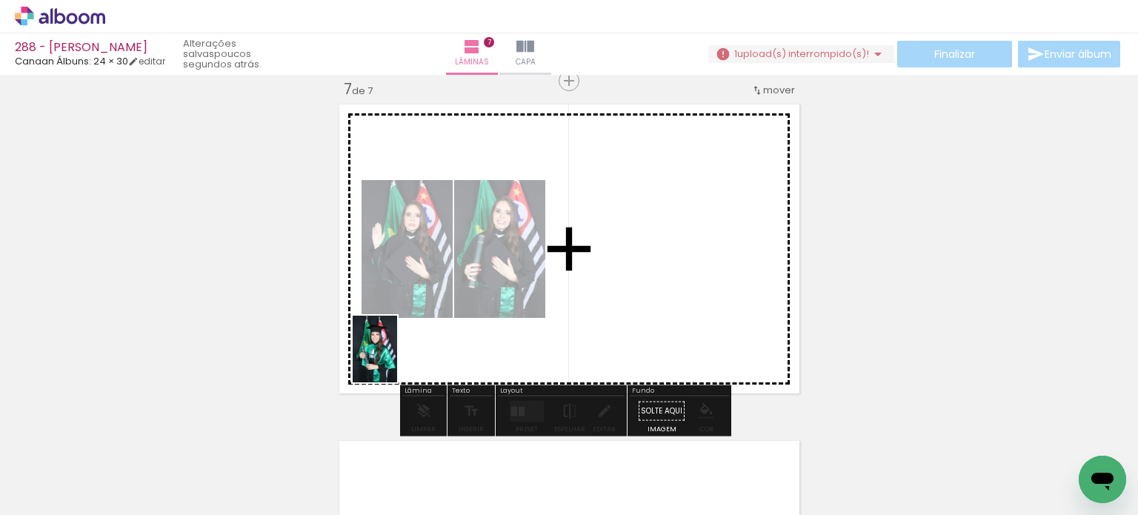
drag, startPoint x: 345, startPoint y: 467, endPoint x: 403, endPoint y: 363, distance: 118.7
click at [400, 346] on quentale-workspace at bounding box center [569, 257] width 1138 height 515
